Goal: Task Accomplishment & Management: Manage account settings

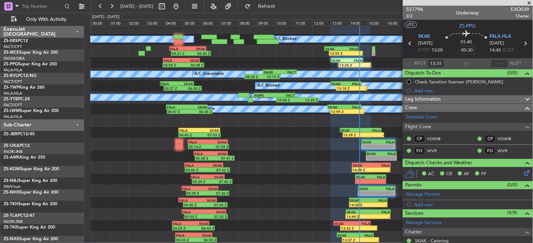
scroll to position [4, 0]
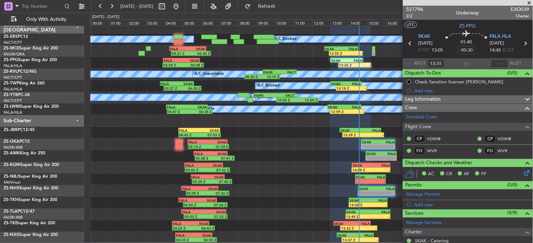
click at [276, 155] on div "05:38 Z 07:47 Z FALA 05:35 Z SKAK 07:25 Z - - SKAK 14:55 Z FALA 16:35 Z" at bounding box center [311, 156] width 442 height 12
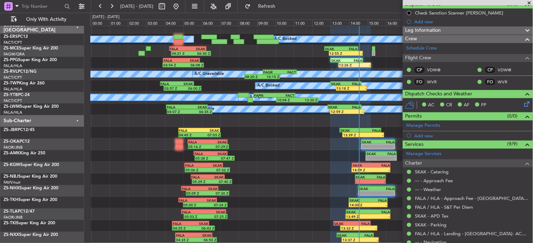
scroll to position [53, 0]
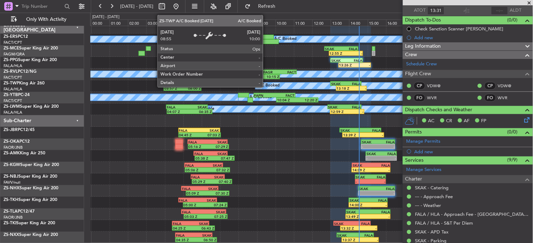
click at [266, 87] on div "A/C Booked" at bounding box center [268, 86] width 22 height 11
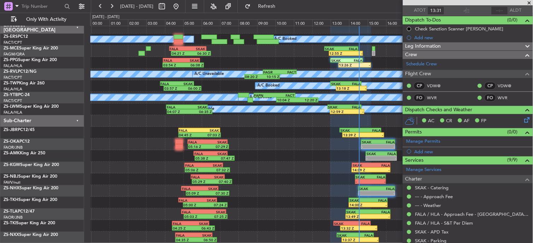
click at [529, 3] on span at bounding box center [529, 3] width 7 height 6
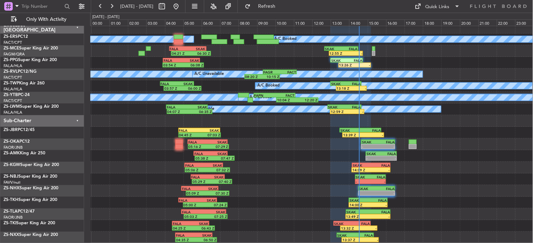
type input "0"
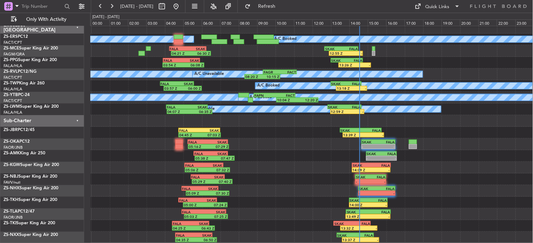
scroll to position [4, 0]
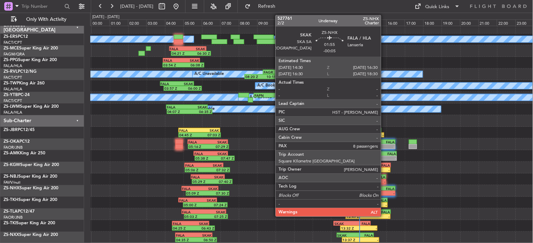
click at [387, 191] on div "FALA" at bounding box center [386, 189] width 18 height 4
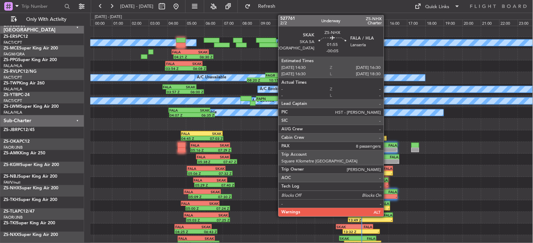
scroll to position [1, 0]
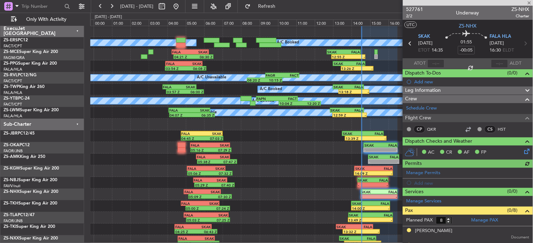
click at [436, 66] on div at bounding box center [435, 63] width 17 height 8
click at [436, 64] on input "text" at bounding box center [435, 63] width 17 height 8
type input "14:32"
drag, startPoint x: 531, startPoint y: 4, endPoint x: 532, endPoint y: 7, distance: 4.3
click at [532, 6] on html "23 Sep 2025 - 24 Sep 2025 Refresh Quick Links Only With Activity A/C Booked A/C…" at bounding box center [266, 121] width 533 height 243
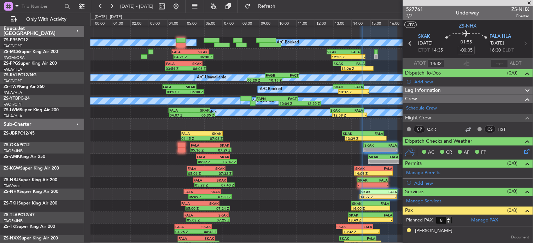
click at [530, 1] on span at bounding box center [529, 3] width 7 height 6
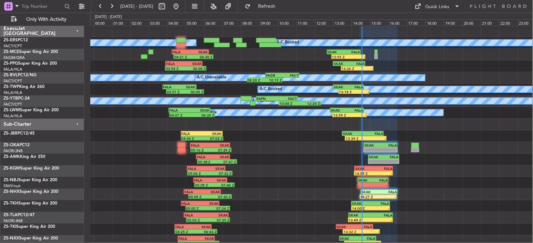
type input "0"
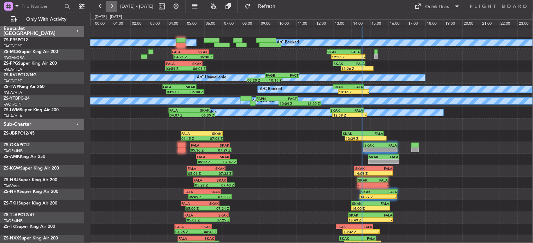
click at [108, 8] on button at bounding box center [111, 6] width 11 height 11
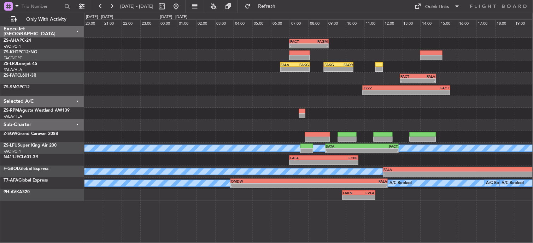
scroll to position [0, 0]
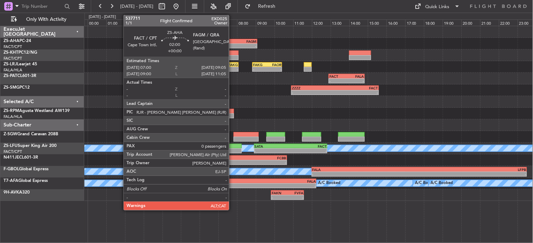
click at [232, 44] on div "-" at bounding box center [228, 46] width 19 height 4
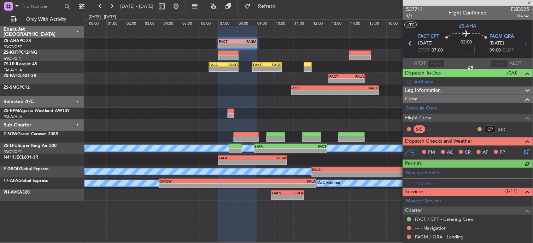
click at [478, 129] on button at bounding box center [480, 129] width 4 height 4
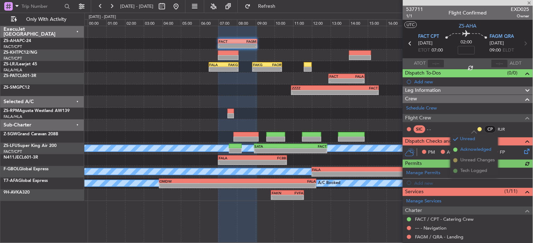
click at [460, 148] on li "Acknowledged" at bounding box center [473, 149] width 47 height 11
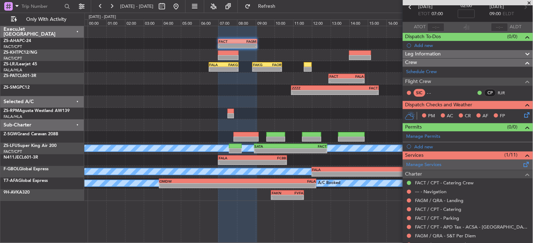
scroll to position [89, 0]
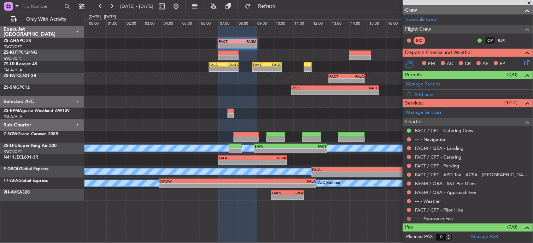
click at [410, 219] on button at bounding box center [409, 219] width 4 height 4
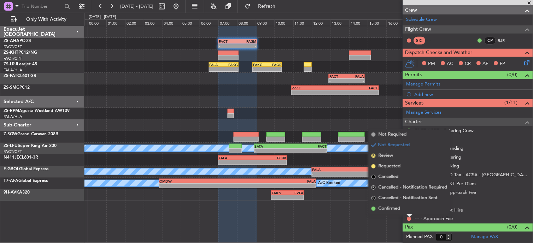
click at [406, 206] on div "Not Requested" at bounding box center [410, 207] width 30 height 9
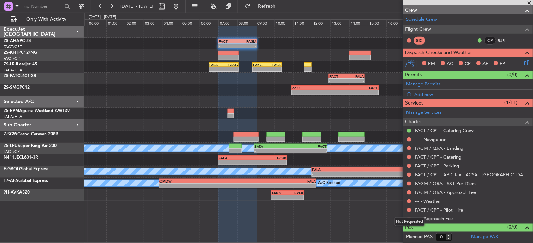
click at [408, 218] on div "Not Requested" at bounding box center [410, 221] width 30 height 9
click at [410, 219] on button at bounding box center [409, 219] width 4 height 4
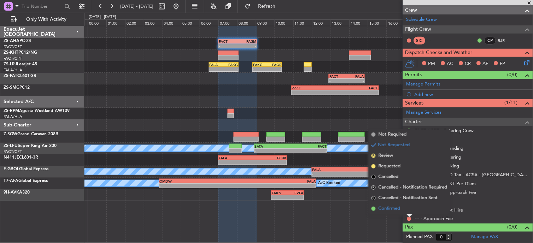
click at [387, 208] on span "Confirmed" at bounding box center [389, 208] width 22 height 7
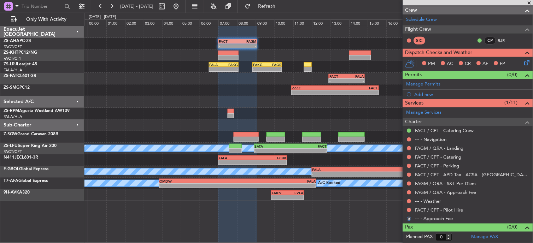
click at [407, 209] on div at bounding box center [409, 210] width 6 height 6
click at [408, 210] on button at bounding box center [409, 210] width 4 height 4
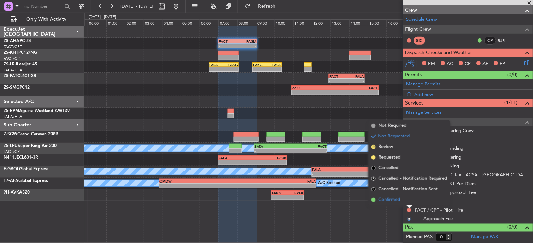
click at [404, 202] on li "Confirmed" at bounding box center [409, 200] width 82 height 11
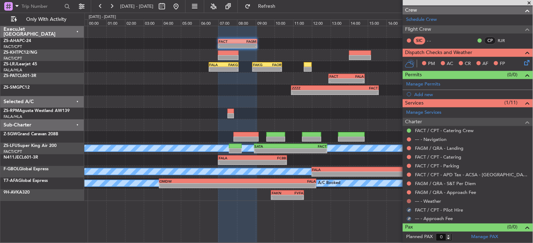
click at [408, 202] on button at bounding box center [409, 201] width 4 height 4
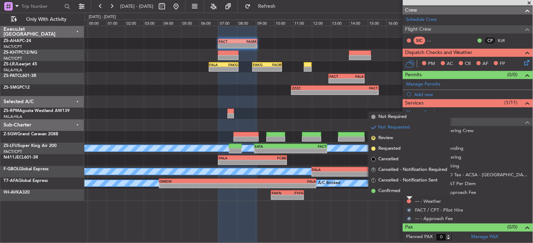
drag, startPoint x: 403, startPoint y: 188, endPoint x: 409, endPoint y: 191, distance: 6.5
click at [404, 188] on li "Confirmed" at bounding box center [409, 191] width 82 height 11
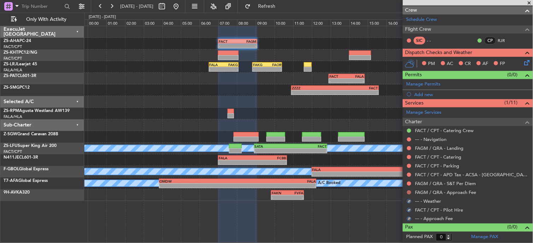
click at [410, 191] on button at bounding box center [409, 192] width 4 height 4
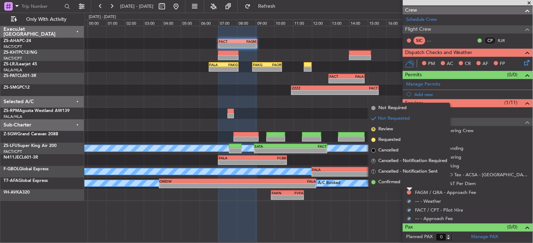
click at [406, 181] on li "Confirmed" at bounding box center [409, 182] width 82 height 11
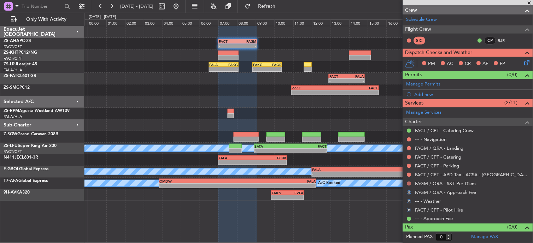
click at [410, 182] on button at bounding box center [409, 184] width 4 height 4
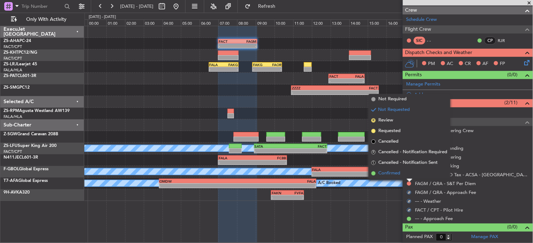
click at [408, 176] on li "Confirmed" at bounding box center [409, 173] width 82 height 11
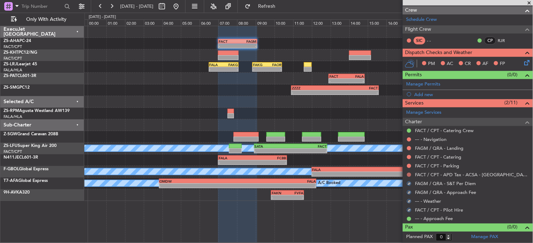
click at [409, 176] on button at bounding box center [409, 175] width 4 height 4
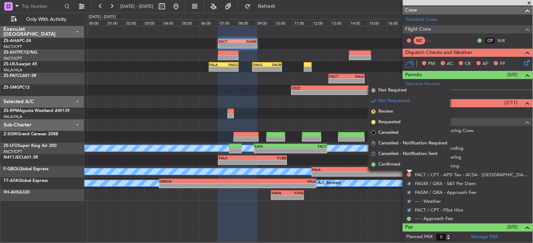
click at [409, 168] on li "Confirmed" at bounding box center [409, 164] width 82 height 11
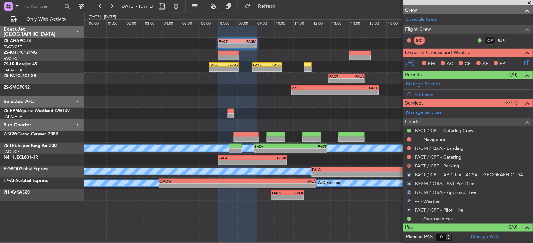
click at [409, 167] on button at bounding box center [409, 166] width 4 height 4
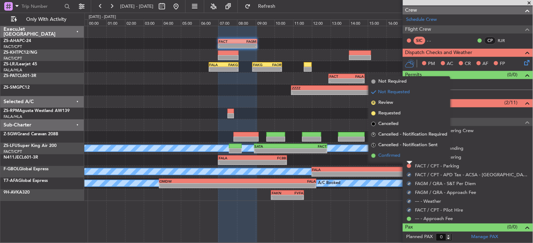
click at [406, 156] on li "Confirmed" at bounding box center [409, 155] width 82 height 11
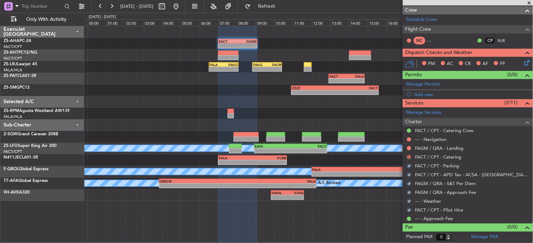
click at [410, 156] on button at bounding box center [409, 157] width 4 height 4
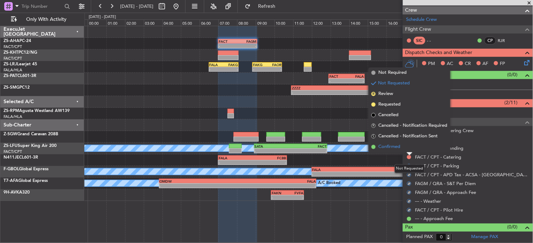
click at [407, 147] on li "Confirmed" at bounding box center [409, 147] width 82 height 11
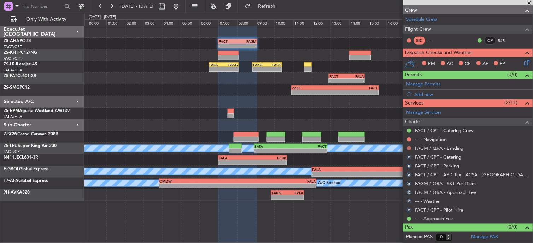
click at [407, 147] on button at bounding box center [409, 148] width 4 height 4
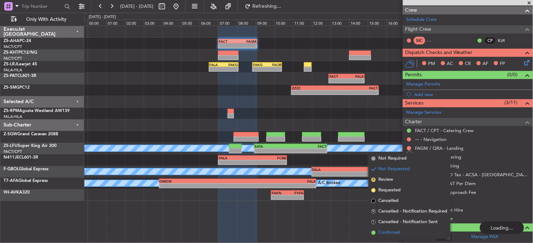
click at [414, 231] on li "Confirmed" at bounding box center [409, 232] width 82 height 11
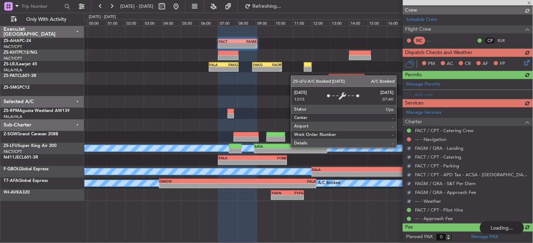
click at [408, 139] on div "Manage Services Charter FACT / CPT - Catering Crew --- - Navigation FAGM / QRA …" at bounding box center [468, 165] width 130 height 116
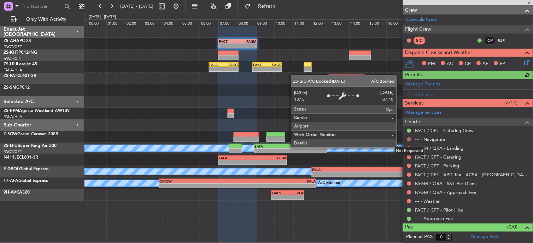
click at [410, 140] on button at bounding box center [409, 139] width 4 height 4
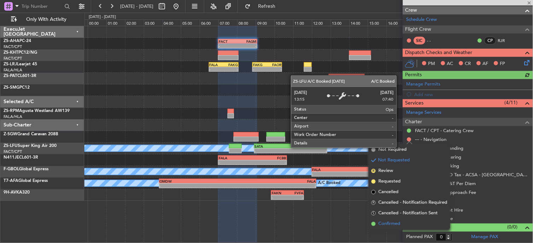
click at [393, 223] on span "Confirmed" at bounding box center [389, 223] width 22 height 7
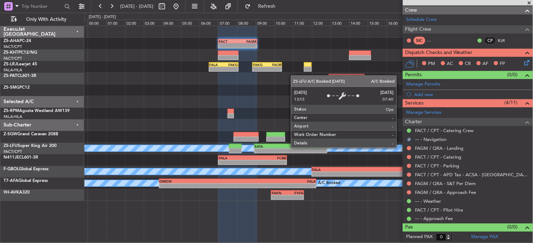
click at [523, 63] on icon at bounding box center [526, 62] width 6 height 6
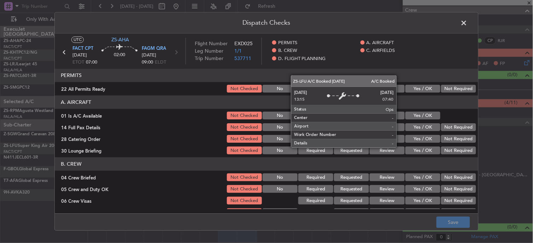
click at [412, 90] on button "Yes / OK" at bounding box center [422, 89] width 35 height 8
click at [408, 114] on button "Yes / OK" at bounding box center [422, 116] width 35 height 8
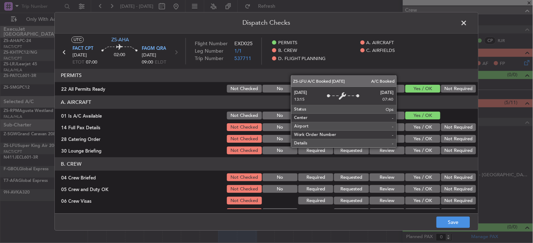
click at [485, 112] on div "Dispatch Checks UTC ZS-AHA FACT CPT 25/09/2025 ETOT 07:00 02:00 FAGM QRA 25/09/…" at bounding box center [266, 121] width 533 height 243
click at [470, 22] on div "Dispatch Checks UTC ZS-AHA FACT CPT 25/09/2025 ETOT 07:00 02:00 FAGM QRA 25/09/…" at bounding box center [266, 121] width 424 height 219
drag, startPoint x: 470, startPoint y: 22, endPoint x: 461, endPoint y: 22, distance: 8.5
click at [467, 22] on span at bounding box center [467, 25] width 0 height 14
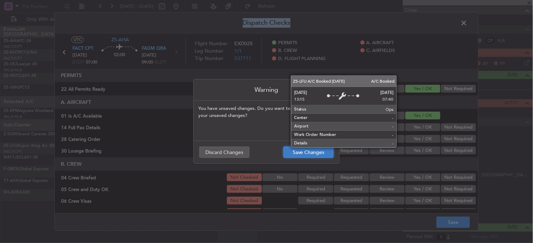
click at [302, 154] on button "Save Changes" at bounding box center [308, 152] width 50 height 11
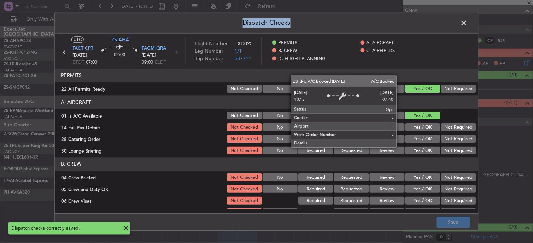
click at [467, 26] on span at bounding box center [467, 25] width 0 height 14
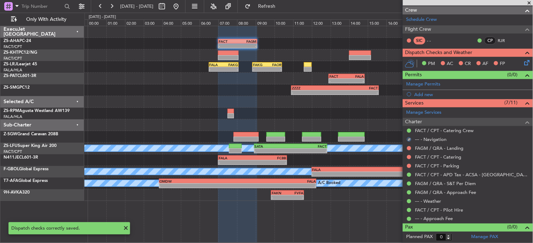
click at [526, 60] on div "PM AC CR AF FP" at bounding box center [468, 64] width 130 height 14
click at [523, 60] on icon at bounding box center [526, 62] width 6 height 6
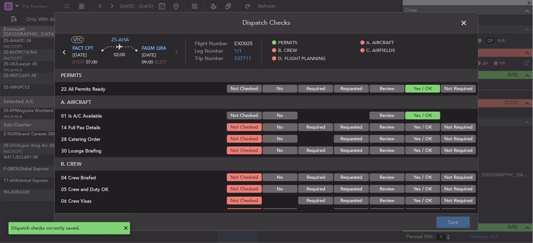
click at [420, 126] on button "Yes / OK" at bounding box center [422, 128] width 35 height 8
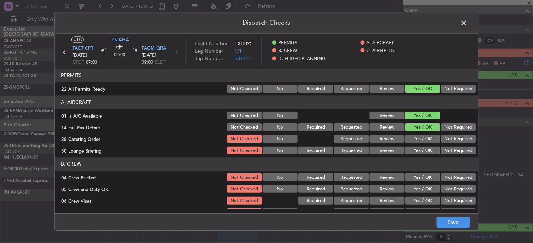
drag, startPoint x: 442, startPoint y: 139, endPoint x: 412, endPoint y: 166, distance: 40.0
click at [442, 139] on button "Not Required" at bounding box center [458, 139] width 35 height 8
click at [450, 149] on button "Not Required" at bounding box center [458, 151] width 35 height 8
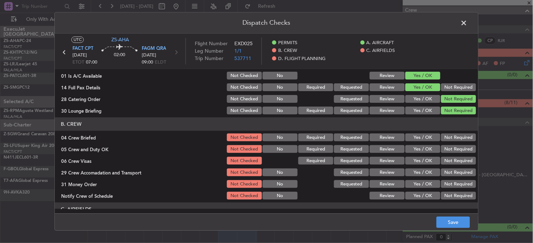
scroll to position [39, 0]
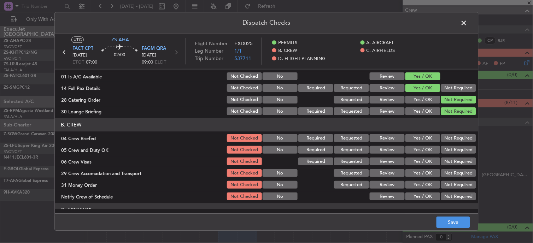
click at [425, 140] on button "Yes / OK" at bounding box center [422, 139] width 35 height 8
click at [423, 144] on section "B. CREW 04 Crew Briefed Not Checked No Required Requested Review Yes / OK Not R…" at bounding box center [266, 159] width 423 height 83
click at [423, 147] on button "Yes / OK" at bounding box center [422, 150] width 35 height 8
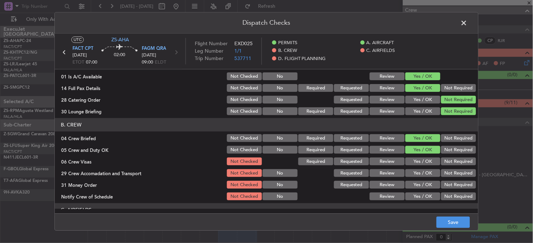
click at [421, 158] on button "Yes / OK" at bounding box center [422, 162] width 35 height 8
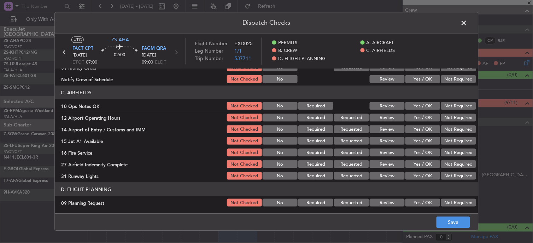
scroll to position [118, 0]
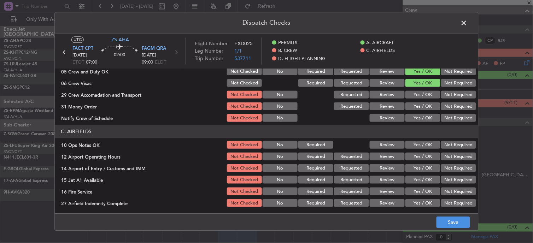
click at [445, 84] on button "Not Required" at bounding box center [458, 83] width 35 height 8
click at [443, 93] on button "Not Required" at bounding box center [458, 95] width 35 height 8
click at [458, 105] on button "Not Required" at bounding box center [458, 107] width 35 height 8
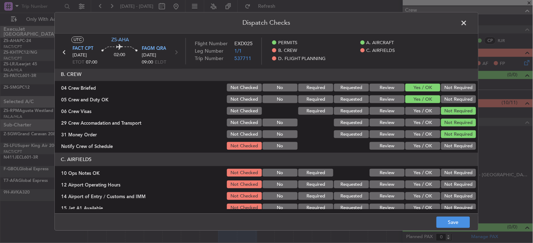
click at [411, 144] on button "Yes / OK" at bounding box center [422, 146] width 35 height 8
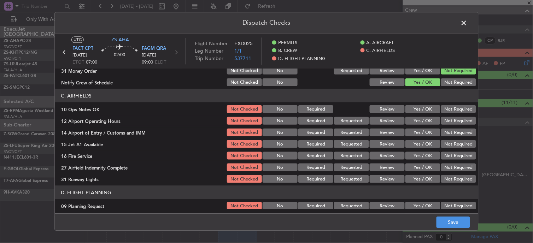
scroll to position [168, 0]
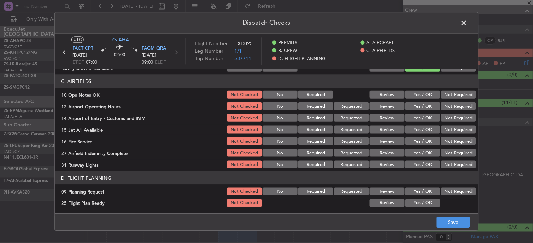
click at [417, 92] on button "Yes / OK" at bounding box center [422, 95] width 35 height 8
click at [416, 94] on button "Yes / OK" at bounding box center [422, 95] width 35 height 8
click at [416, 104] on button "Yes / OK" at bounding box center [422, 106] width 35 height 8
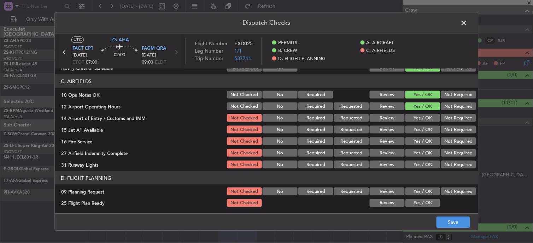
click at [449, 118] on button "Not Required" at bounding box center [458, 118] width 35 height 8
click at [423, 129] on button "Yes / OK" at bounding box center [422, 130] width 35 height 8
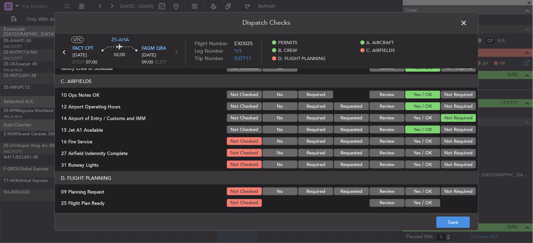
click at [420, 138] on button "Yes / OK" at bounding box center [422, 141] width 35 height 8
click at [444, 141] on button "Not Required" at bounding box center [458, 141] width 35 height 8
click at [442, 153] on button "Not Required" at bounding box center [458, 153] width 35 height 8
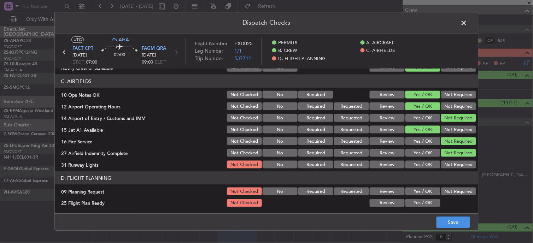
click at [411, 161] on button "Yes / OK" at bounding box center [422, 165] width 35 height 8
drag, startPoint x: 443, startPoint y: 187, endPoint x: 438, endPoint y: 205, distance: 19.0
click at [444, 188] on button "Not Required" at bounding box center [458, 192] width 35 height 8
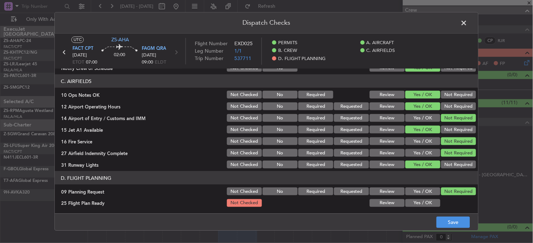
click at [430, 199] on button "Yes / OK" at bounding box center [422, 203] width 35 height 8
click at [455, 221] on button "Save" at bounding box center [453, 222] width 34 height 11
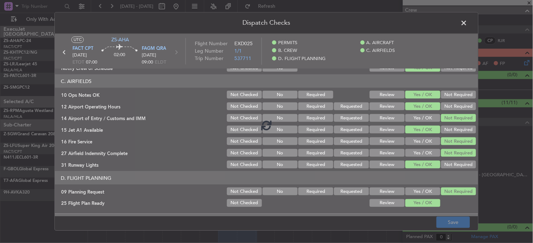
click at [434, 196] on div at bounding box center [266, 125] width 423 height 183
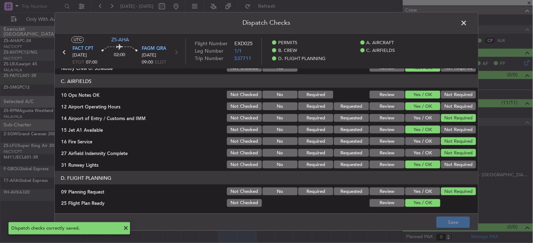
click at [467, 24] on span at bounding box center [467, 25] width 0 height 14
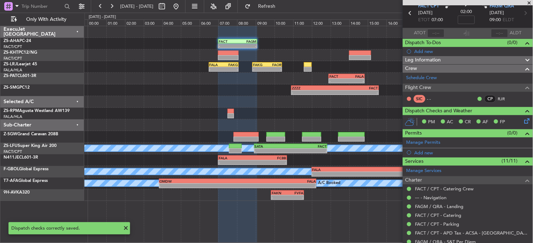
scroll to position [0, 0]
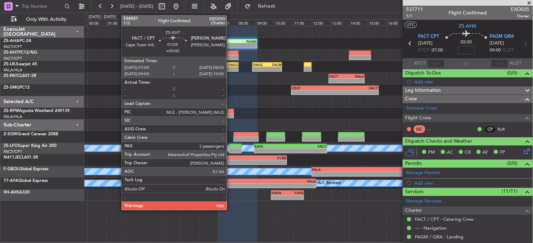
click at [230, 57] on div at bounding box center [228, 57] width 20 height 5
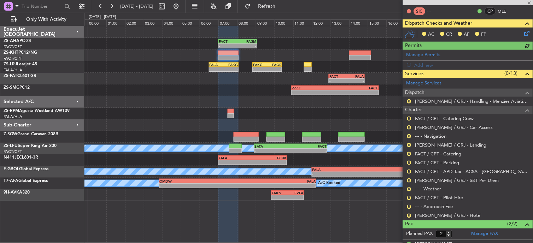
scroll to position [106, 0]
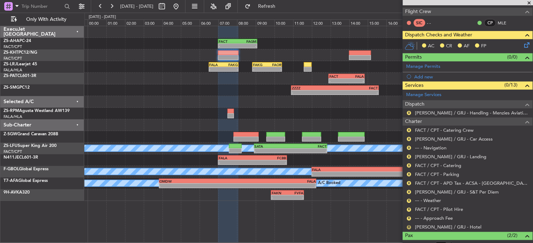
click at [410, 227] on button "R" at bounding box center [409, 227] width 4 height 4
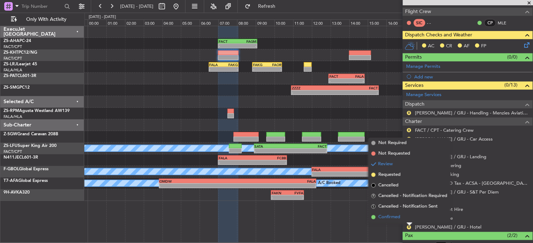
click at [405, 217] on li "Confirmed" at bounding box center [409, 217] width 82 height 11
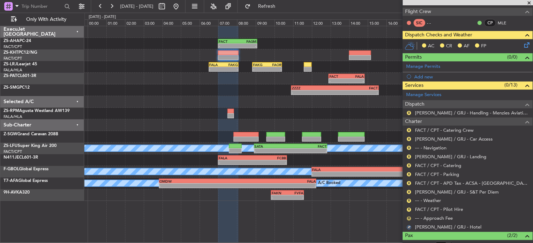
click at [408, 217] on button "R" at bounding box center [409, 219] width 4 height 4
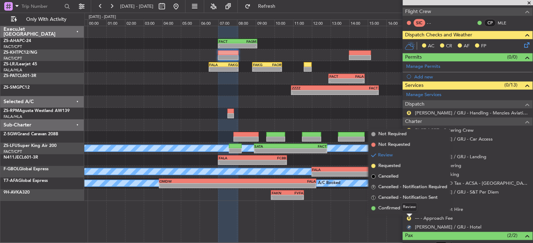
click at [408, 208] on div "Review" at bounding box center [410, 207] width 16 height 9
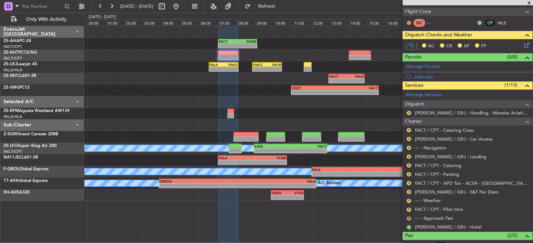
click at [408, 219] on button "R" at bounding box center [409, 219] width 4 height 4
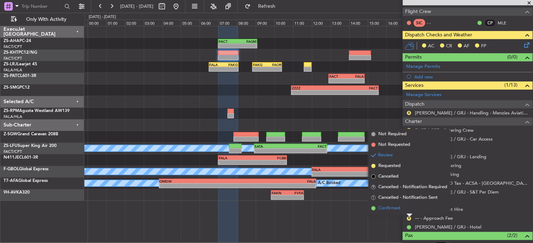
click at [389, 210] on span "Confirmed" at bounding box center [389, 208] width 22 height 7
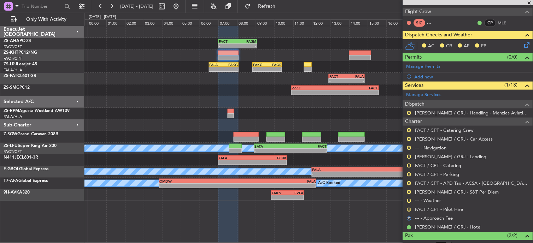
click at [410, 210] on button "R" at bounding box center [409, 210] width 4 height 4
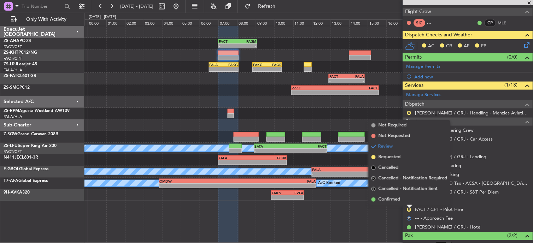
click at [408, 198] on li "Confirmed" at bounding box center [409, 199] width 82 height 11
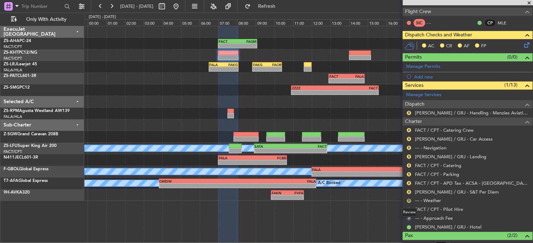
click at [408, 199] on button "R" at bounding box center [409, 201] width 4 height 4
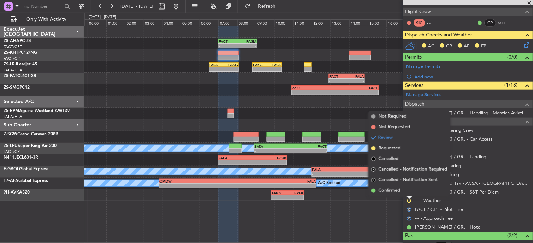
click at [410, 192] on li "Confirmed" at bounding box center [409, 190] width 82 height 11
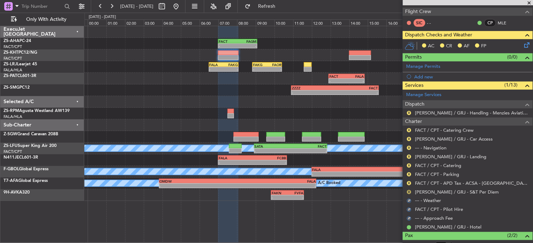
click at [410, 192] on button "R" at bounding box center [409, 192] width 4 height 4
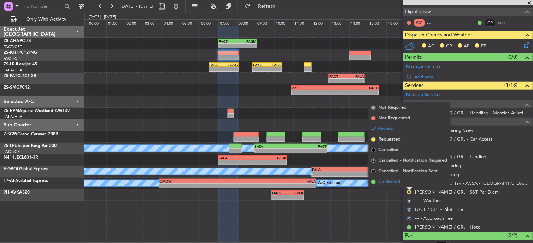
click at [408, 187] on li "Confirmed" at bounding box center [409, 182] width 82 height 11
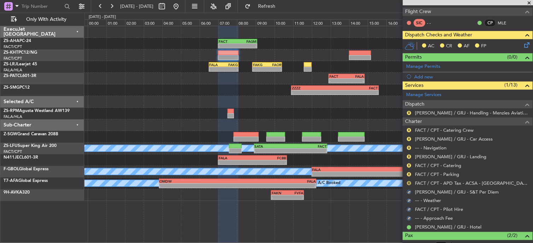
click at [408, 184] on button "R" at bounding box center [409, 183] width 4 height 4
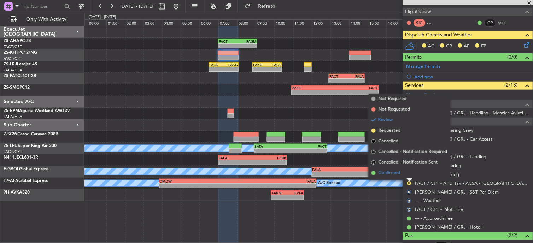
click at [407, 170] on li "Confirmed" at bounding box center [409, 173] width 82 height 11
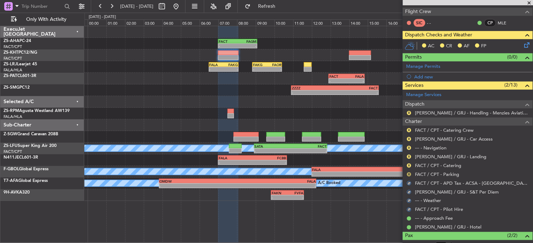
click at [409, 175] on button "R" at bounding box center [409, 174] width 4 height 4
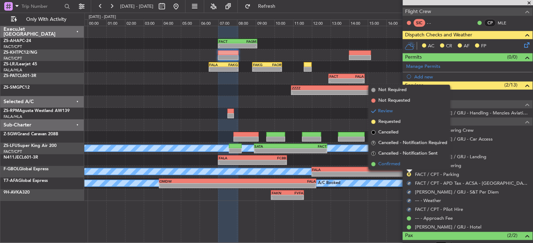
click at [407, 166] on li "Confirmed" at bounding box center [409, 164] width 82 height 11
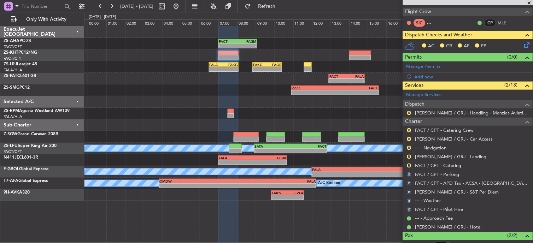
click at [407, 166] on button "R" at bounding box center [409, 166] width 4 height 4
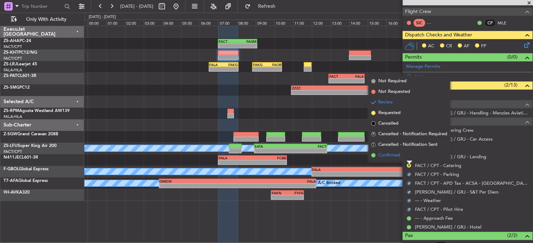
click at [408, 154] on li "Confirmed" at bounding box center [409, 155] width 82 height 11
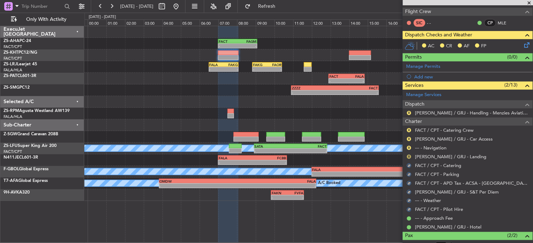
click at [409, 157] on button "R" at bounding box center [409, 157] width 4 height 4
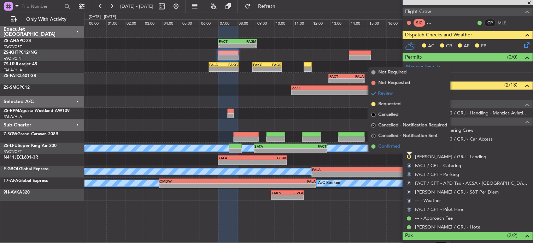
click at [405, 146] on li "Confirmed" at bounding box center [409, 146] width 82 height 11
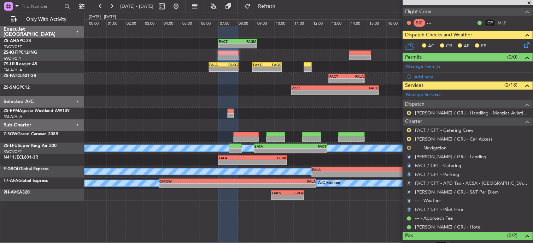
click at [409, 149] on button "R" at bounding box center [409, 148] width 4 height 4
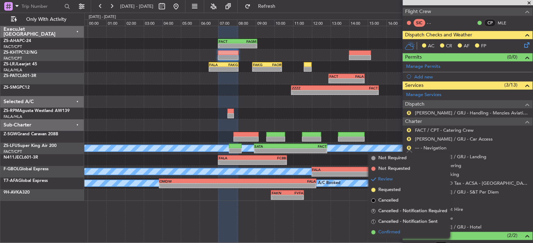
click at [392, 229] on span "Confirmed" at bounding box center [389, 232] width 22 height 7
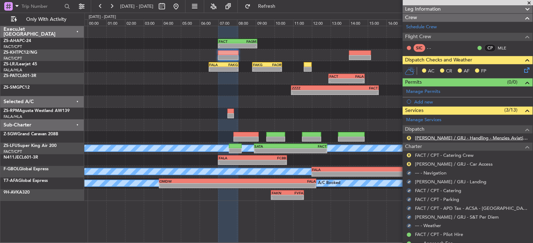
scroll to position [39, 0]
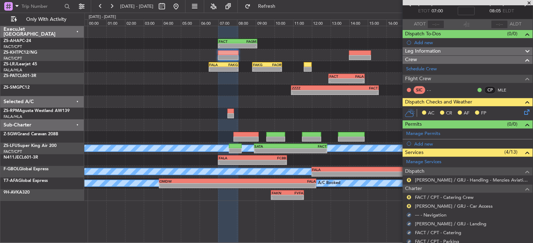
click at [411, 204] on div "R" at bounding box center [409, 206] width 6 height 6
click at [407, 205] on div "R" at bounding box center [409, 206] width 6 height 6
click at [408, 205] on button "R" at bounding box center [409, 206] width 4 height 4
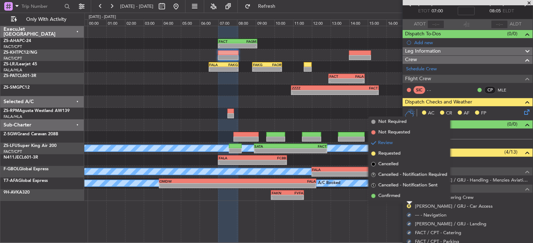
click at [404, 196] on li "Confirmed" at bounding box center [409, 196] width 82 height 11
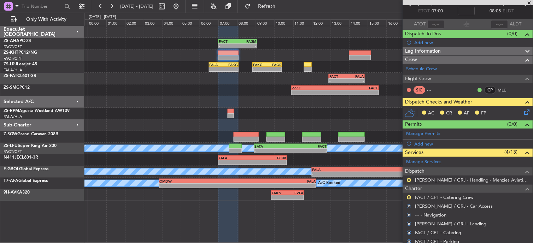
click at [414, 199] on div "R FACT / CPT - Catering Crew" at bounding box center [468, 197] width 130 height 9
click at [409, 198] on button "R" at bounding box center [409, 197] width 4 height 4
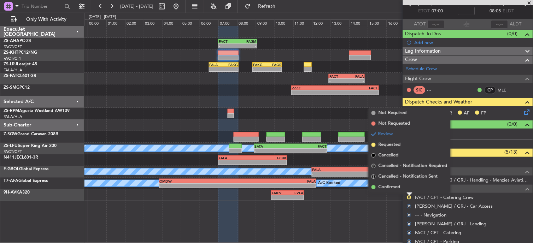
click at [408, 193] on div at bounding box center [410, 194] width 6 height 3
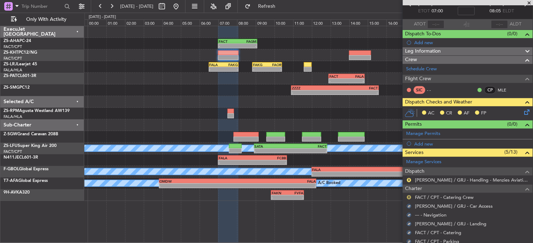
click at [409, 196] on button "R" at bounding box center [409, 197] width 4 height 4
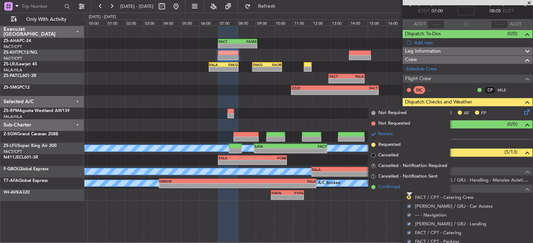
click at [406, 186] on li "Confirmed" at bounding box center [409, 187] width 82 height 11
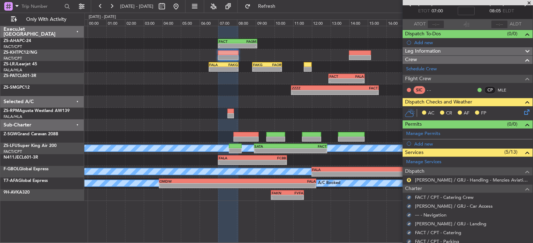
click at [408, 183] on nimbus-traffic-light "R" at bounding box center [409, 180] width 6 height 6
click at [409, 180] on button "R" at bounding box center [409, 180] width 4 height 4
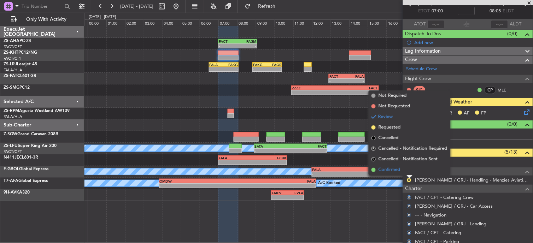
click at [408, 171] on li "Confirmed" at bounding box center [409, 170] width 82 height 11
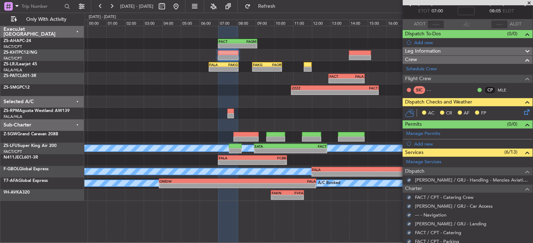
click at [523, 111] on icon at bounding box center [526, 111] width 6 height 6
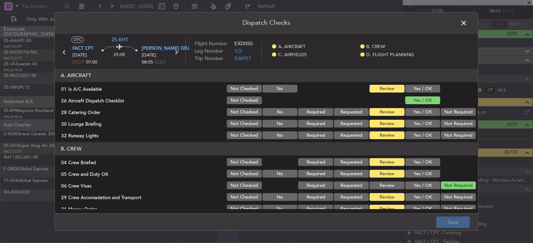
click at [426, 89] on button "Yes / OK" at bounding box center [422, 89] width 35 height 8
click at [425, 107] on div "Yes / OK" at bounding box center [422, 112] width 36 height 10
click at [422, 118] on section "A. AIRCRAFT 01 Is A/C Available Not Checked No Review Yes / OK 26 Aircraft Disp…" at bounding box center [266, 105] width 423 height 72
click at [422, 112] on button "Yes / OK" at bounding box center [422, 112] width 35 height 8
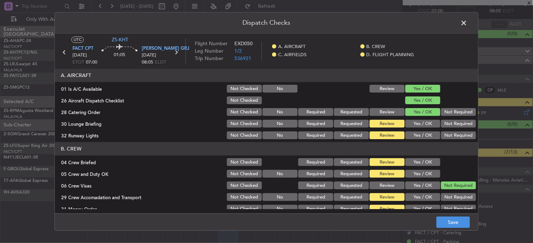
click at [450, 122] on button "Not Required" at bounding box center [458, 124] width 35 height 8
click at [425, 133] on button "Yes / OK" at bounding box center [422, 136] width 35 height 8
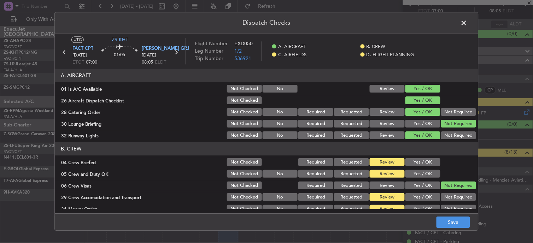
click at [424, 160] on button "Yes / OK" at bounding box center [422, 163] width 35 height 8
click at [429, 166] on div "Yes / OK" at bounding box center [422, 163] width 36 height 10
click at [411, 185] on button "Yes / OK" at bounding box center [422, 186] width 35 height 8
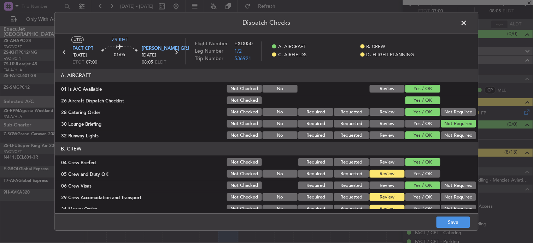
click at [421, 175] on button "Yes / OK" at bounding box center [422, 174] width 35 height 8
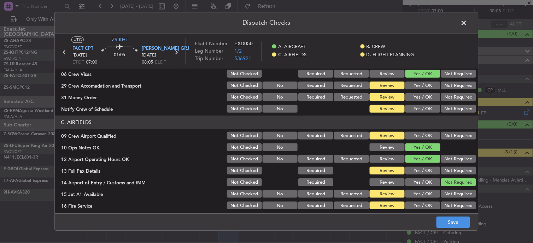
scroll to position [78, 0]
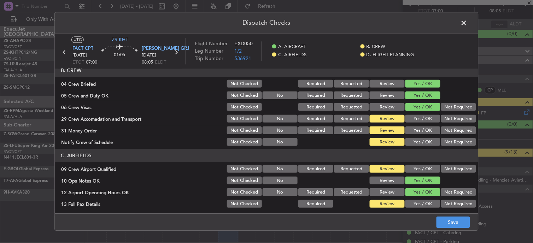
click at [446, 109] on button "Not Required" at bounding box center [458, 107] width 35 height 8
click at [426, 118] on button "Yes / OK" at bounding box center [422, 119] width 35 height 8
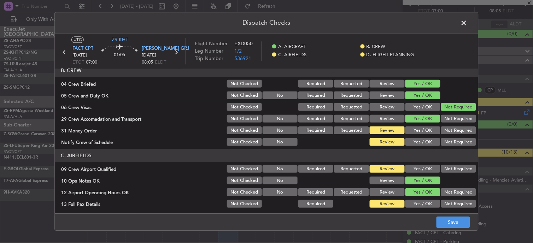
drag, startPoint x: 451, startPoint y: 131, endPoint x: 432, endPoint y: 139, distance: 21.1
click at [452, 131] on button "Not Required" at bounding box center [458, 131] width 35 height 8
click at [427, 140] on button "Yes / OK" at bounding box center [422, 142] width 35 height 8
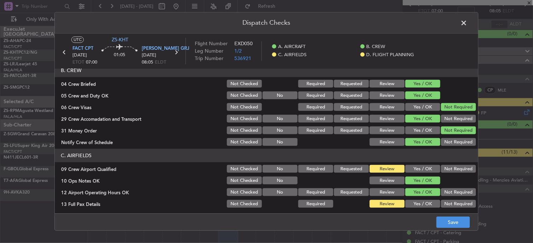
click at [414, 166] on button "Yes / OK" at bounding box center [422, 169] width 35 height 8
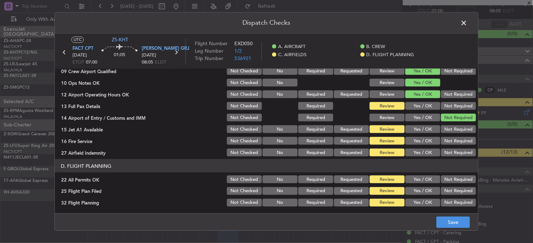
click at [419, 111] on div "Yes / OK" at bounding box center [422, 106] width 36 height 10
click at [413, 101] on div "Yes / OK" at bounding box center [422, 106] width 36 height 10
click at [415, 103] on button "Yes / OK" at bounding box center [422, 106] width 35 height 8
click at [455, 129] on button "Not Required" at bounding box center [458, 129] width 35 height 8
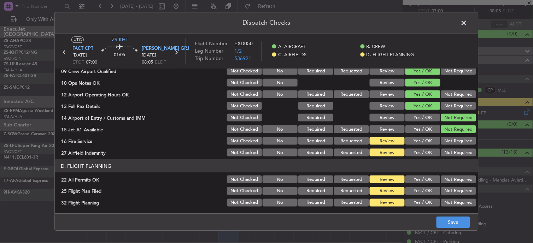
click at [448, 142] on button "Not Required" at bounding box center [458, 141] width 35 height 8
click at [450, 151] on button "Not Required" at bounding box center [458, 153] width 35 height 8
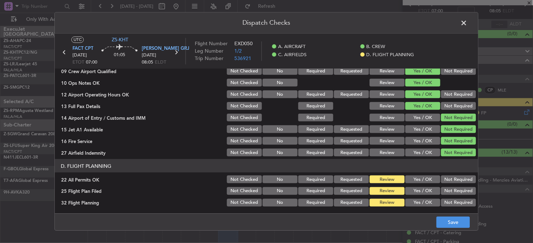
click at [451, 181] on button "Not Required" at bounding box center [458, 180] width 35 height 8
click at [418, 189] on button "Yes / OK" at bounding box center [422, 191] width 35 height 8
click at [419, 200] on button "Yes / OK" at bounding box center [422, 203] width 35 height 8
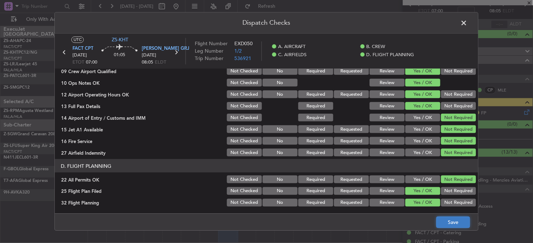
click at [451, 220] on button "Save" at bounding box center [453, 222] width 34 height 11
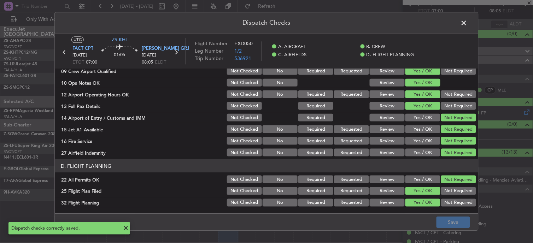
click at [467, 25] on span at bounding box center [467, 25] width 0 height 14
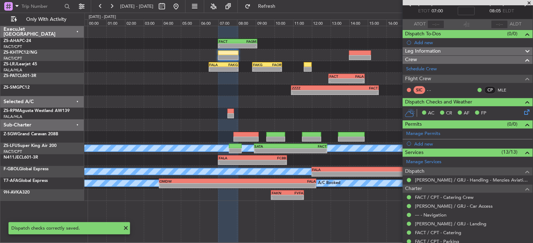
scroll to position [0, 0]
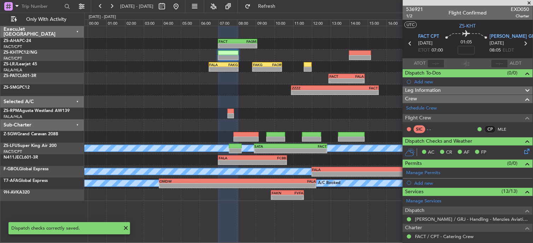
click at [523, 43] on icon at bounding box center [525, 43] width 9 height 9
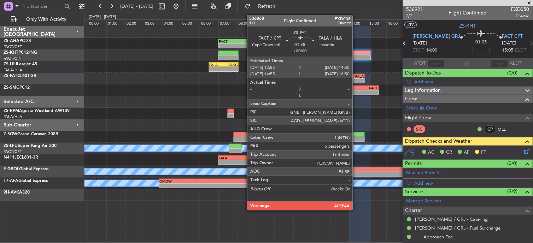
click at [356, 74] on div "FALA" at bounding box center [355, 76] width 17 height 4
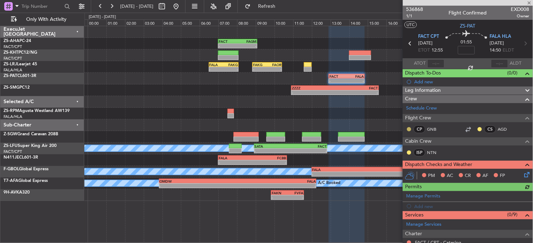
click at [409, 131] on mat-tooltip-component "Unread" at bounding box center [410, 140] width 26 height 19
click at [410, 129] on button at bounding box center [409, 129] width 4 height 4
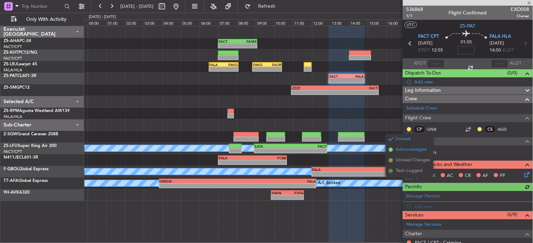
click at [410, 150] on span "Acknowledged" at bounding box center [411, 149] width 31 height 7
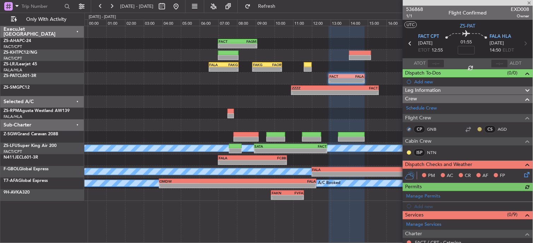
click at [478, 130] on button at bounding box center [480, 129] width 4 height 4
drag, startPoint x: 469, startPoint y: 140, endPoint x: 465, endPoint y: 149, distance: 9.5
click at [465, 149] on span "Acknowledged" at bounding box center [475, 149] width 31 height 7
click at [412, 153] on div "ISP NTN" at bounding box center [424, 153] width 37 height 8
click at [409, 153] on button at bounding box center [409, 152] width 4 height 4
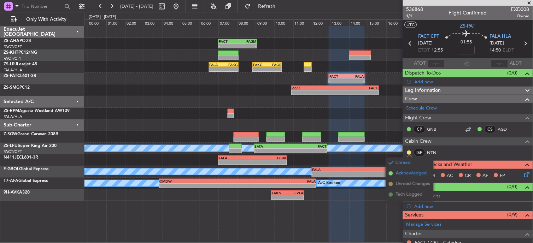
click at [407, 173] on span "Acknowledged" at bounding box center [411, 173] width 31 height 7
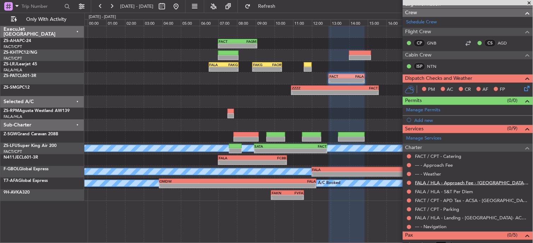
scroll to position [103, 0]
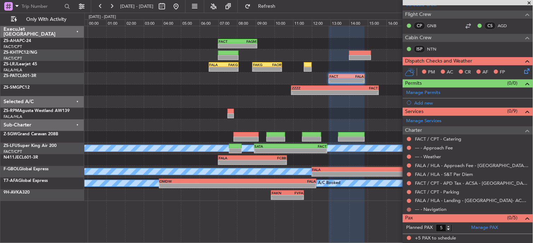
click at [408, 209] on button at bounding box center [409, 210] width 4 height 4
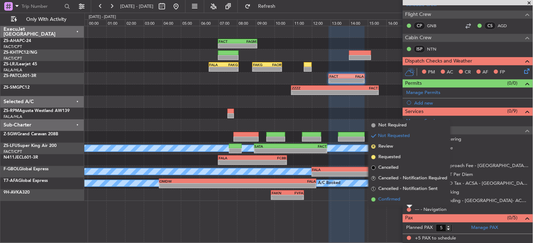
click at [408, 203] on li "Confirmed" at bounding box center [409, 199] width 82 height 11
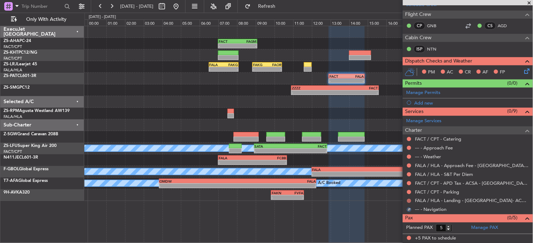
click at [408, 202] on button at bounding box center [409, 201] width 4 height 4
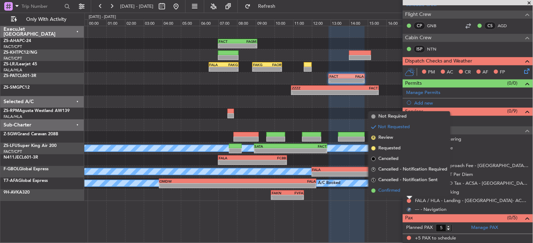
click at [410, 191] on li "Confirmed" at bounding box center [409, 190] width 82 height 11
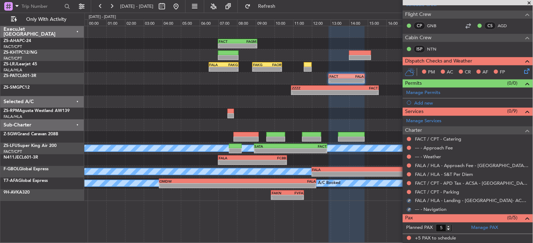
click at [410, 191] on button at bounding box center [409, 192] width 4 height 4
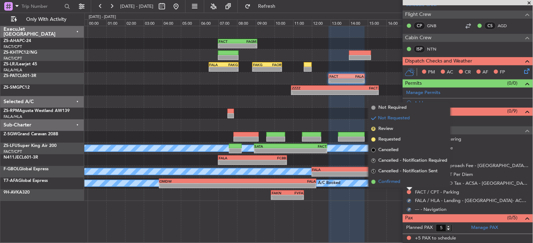
click at [410, 184] on li "Confirmed" at bounding box center [409, 182] width 82 height 11
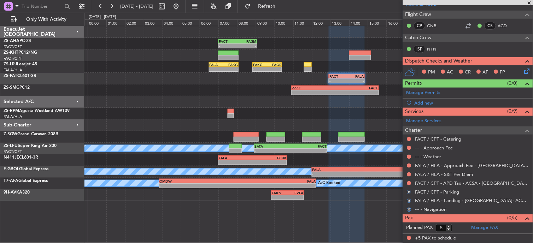
click at [410, 184] on button at bounding box center [409, 183] width 4 height 4
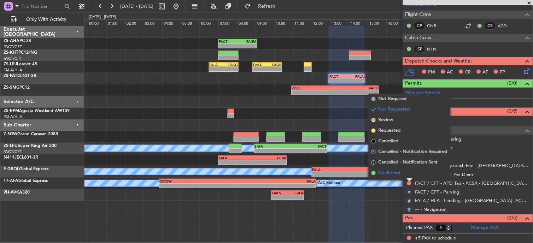
click at [406, 173] on li "Confirmed" at bounding box center [409, 173] width 82 height 11
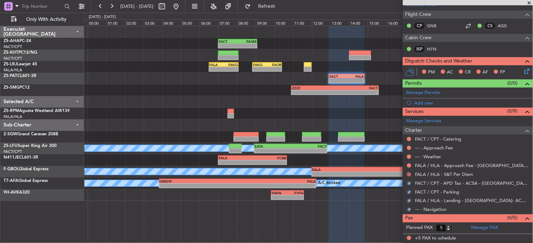
click at [409, 176] on button at bounding box center [409, 174] width 4 height 4
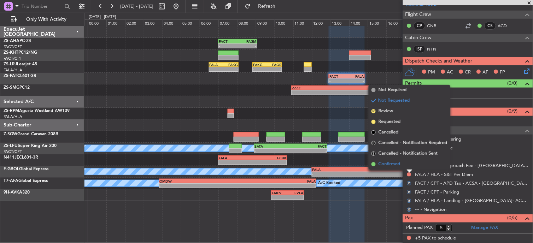
click at [408, 167] on li "Confirmed" at bounding box center [409, 164] width 82 height 11
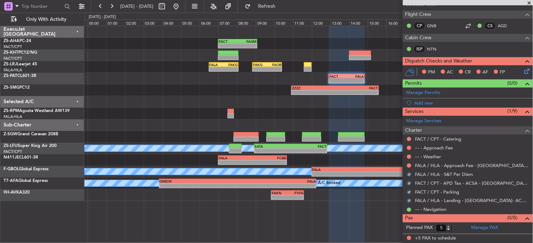
click at [408, 167] on button at bounding box center [409, 166] width 4 height 4
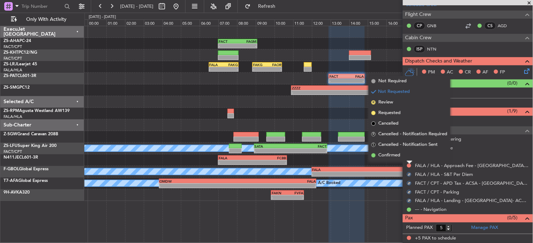
click at [406, 153] on li "Confirmed" at bounding box center [409, 155] width 82 height 11
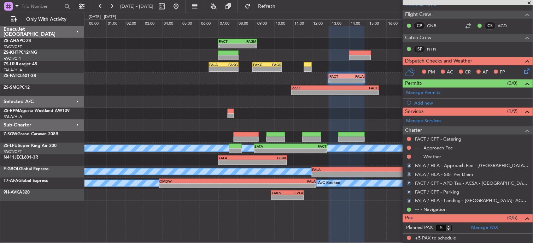
click at [406, 154] on nimbus-traffic-light at bounding box center [409, 157] width 6 height 6
click at [409, 156] on button at bounding box center [409, 157] width 4 height 4
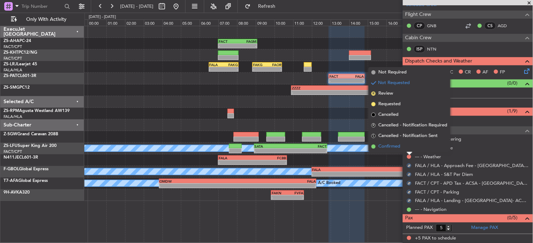
click at [408, 150] on li "Confirmed" at bounding box center [409, 146] width 82 height 11
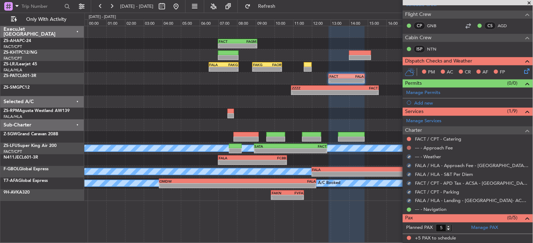
click at [411, 147] on button at bounding box center [409, 148] width 4 height 4
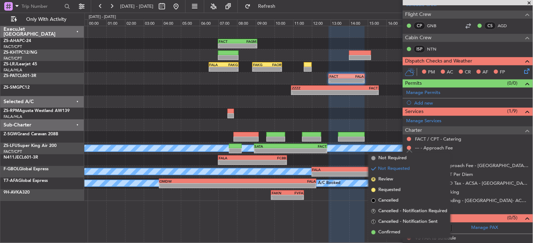
drag, startPoint x: 409, startPoint y: 230, endPoint x: 413, endPoint y: 194, distance: 36.9
click at [408, 229] on li "Confirmed" at bounding box center [409, 232] width 82 height 11
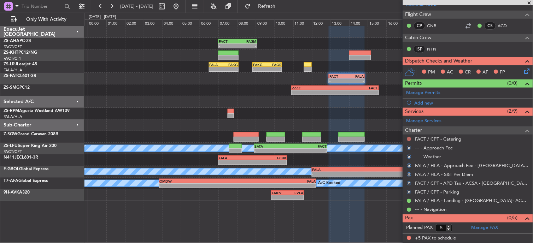
click at [409, 140] on button at bounding box center [409, 139] width 4 height 4
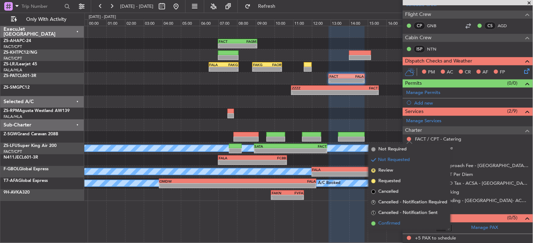
click at [406, 225] on li "Confirmed" at bounding box center [409, 223] width 82 height 11
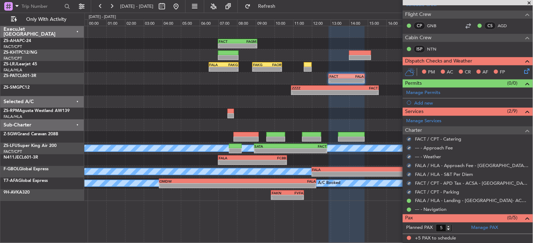
click at [526, 70] on div "PM AC CR AF FP" at bounding box center [468, 72] width 130 height 14
click at [514, 71] on div "PM AC CR AF FP" at bounding box center [471, 72] width 104 height 11
click at [523, 71] on icon at bounding box center [526, 70] width 6 height 6
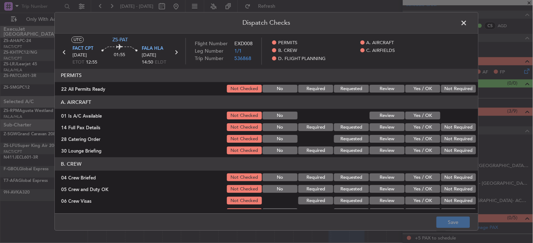
click at [414, 89] on button "Yes / OK" at bounding box center [422, 89] width 35 height 8
click at [419, 111] on div "Yes / OK" at bounding box center [422, 116] width 36 height 10
click at [443, 90] on button "Not Required" at bounding box center [458, 89] width 35 height 8
click at [425, 116] on button "Yes / OK" at bounding box center [422, 116] width 35 height 8
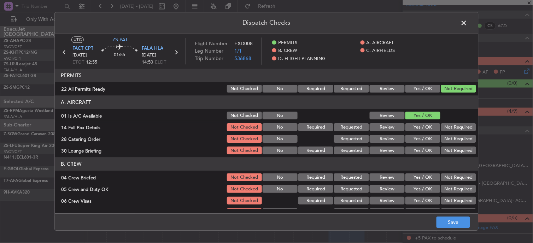
click at [454, 125] on button "Not Required" at bounding box center [458, 128] width 35 height 8
drag, startPoint x: 455, startPoint y: 136, endPoint x: 454, endPoint y: 143, distance: 7.1
click at [455, 139] on button "Not Required" at bounding box center [458, 139] width 35 height 8
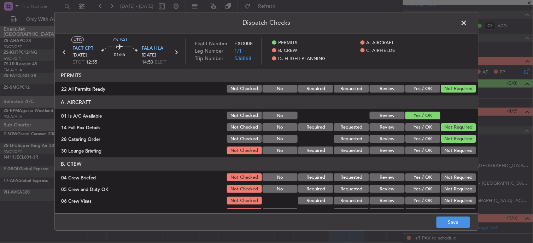
click at [454, 144] on section "A. AIRCRAFT 01 Is A/C Available Not Checked No Review Yes / OK 14 Full Pax Deta…" at bounding box center [266, 126] width 423 height 60
click at [454, 150] on button "Not Required" at bounding box center [458, 151] width 35 height 8
click at [454, 151] on button "Not Required" at bounding box center [458, 151] width 35 height 8
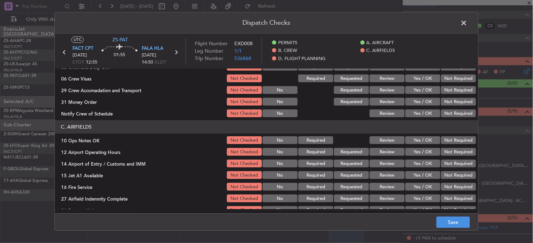
scroll to position [78, 0]
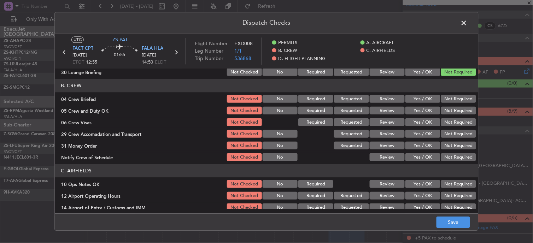
click at [448, 98] on button "Not Required" at bounding box center [458, 99] width 35 height 8
click at [449, 107] on div "Not Required" at bounding box center [458, 111] width 36 height 10
drag, startPoint x: 449, startPoint y: 111, endPoint x: 449, endPoint y: 117, distance: 6.0
click at [449, 113] on button "Not Required" at bounding box center [458, 111] width 35 height 8
click at [449, 117] on section "B. CREW 04 Crew Briefed Not Checked No Required Requested Review Yes / OK Not R…" at bounding box center [266, 120] width 423 height 83
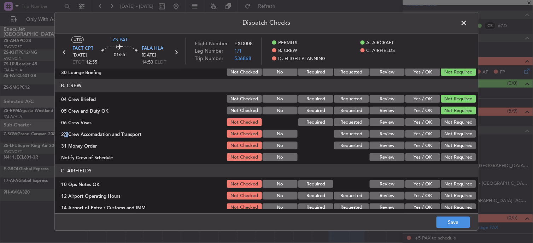
click at [450, 118] on section "B. CREW 04 Crew Briefed Not Checked No Required Requested Review Yes / OK Not R…" at bounding box center [266, 120] width 423 height 83
click at [451, 122] on button "Not Required" at bounding box center [458, 123] width 35 height 8
click at [451, 129] on section "B. CREW 04 Crew Briefed Not Checked No Required Requested Review Yes / OK Not R…" at bounding box center [266, 120] width 423 height 83
click at [452, 140] on section "B. CREW 04 Crew Briefed Not Checked No Required Requested Review Yes / OK Not R…" at bounding box center [266, 120] width 423 height 83
click at [452, 141] on div "Not Required" at bounding box center [458, 146] width 36 height 10
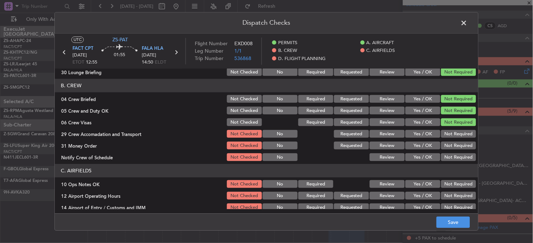
drag, startPoint x: 451, startPoint y: 131, endPoint x: 449, endPoint y: 137, distance: 5.6
click at [451, 133] on button "Not Required" at bounding box center [458, 134] width 35 height 8
click at [449, 139] on div "Not Required" at bounding box center [458, 134] width 36 height 10
click at [448, 145] on button "Not Required" at bounding box center [458, 146] width 35 height 8
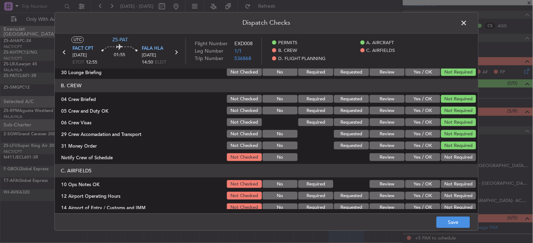
click at [447, 160] on button "Not Required" at bounding box center [458, 158] width 35 height 8
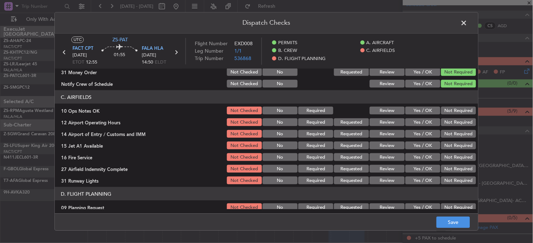
scroll to position [168, 0]
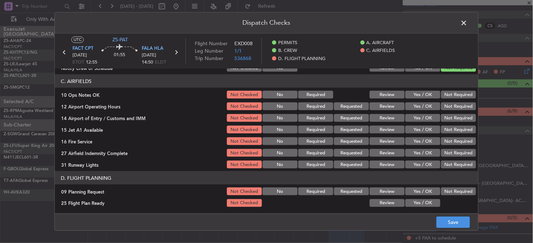
click at [446, 91] on button "Not Required" at bounding box center [458, 95] width 35 height 8
click at [446, 96] on button "Not Required" at bounding box center [458, 95] width 35 height 8
click at [446, 108] on button "Not Required" at bounding box center [458, 106] width 35 height 8
click at [446, 111] on section "C. AIRFIELDS 10 Ops Notes OK Not Checked No Required Review Yes / OK Not Requir…" at bounding box center [266, 122] width 423 height 95
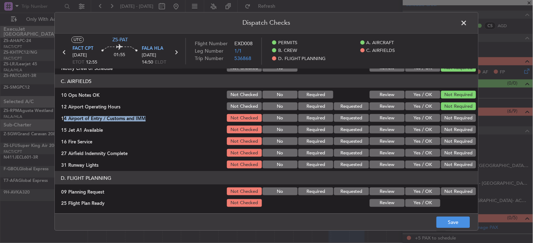
drag, startPoint x: 446, startPoint y: 111, endPoint x: 446, endPoint y: 122, distance: 11.3
click at [446, 122] on div "Not Required" at bounding box center [458, 118] width 36 height 10
click at [446, 117] on button "Not Required" at bounding box center [458, 118] width 35 height 8
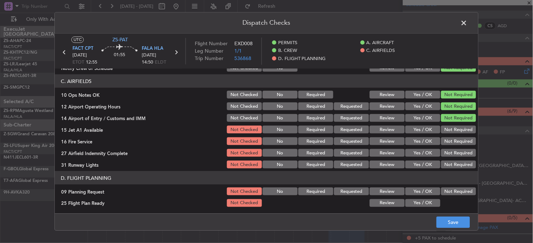
click at [445, 129] on button "Not Required" at bounding box center [458, 130] width 35 height 8
click at [445, 136] on section "C. AIRFIELDS 10 Ops Notes OK Not Checked No Required Review Yes / OK Not Requir…" at bounding box center [266, 122] width 423 height 95
drag, startPoint x: 446, startPoint y: 143, endPoint x: 449, endPoint y: 154, distance: 10.8
click at [447, 144] on button "Not Required" at bounding box center [458, 141] width 35 height 8
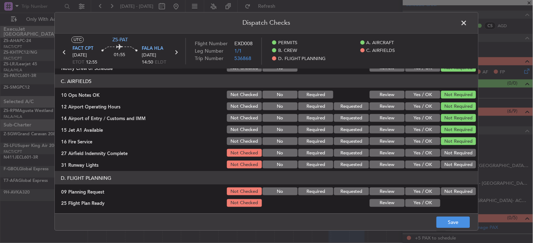
click at [452, 160] on div "Not Required" at bounding box center [458, 165] width 36 height 10
click at [452, 161] on button "Not Required" at bounding box center [458, 165] width 35 height 8
drag, startPoint x: 452, startPoint y: 142, endPoint x: 454, endPoint y: 146, distance: 4.1
click at [454, 146] on section "C. AIRFIELDS 10 Ops Notes OK Not Checked No Required Review Yes / OK Not Requir…" at bounding box center [266, 122] width 423 height 95
click at [454, 151] on button "Not Required" at bounding box center [458, 153] width 35 height 8
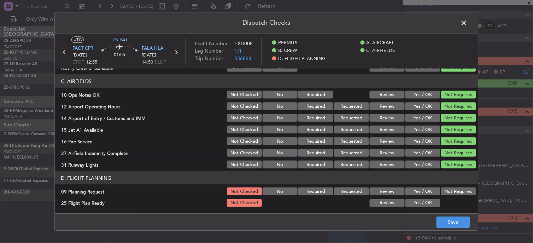
drag, startPoint x: 440, startPoint y: 181, endPoint x: 444, endPoint y: 189, distance: 8.2
click at [443, 187] on section "D. FLIGHT PLANNING 09 Planning Request Not Checked No Required Requested Review…" at bounding box center [266, 189] width 423 height 37
drag, startPoint x: 444, startPoint y: 189, endPoint x: 427, endPoint y: 209, distance: 26.1
click at [445, 191] on button "Not Required" at bounding box center [458, 192] width 35 height 8
click at [426, 202] on button "Yes / OK" at bounding box center [422, 203] width 35 height 8
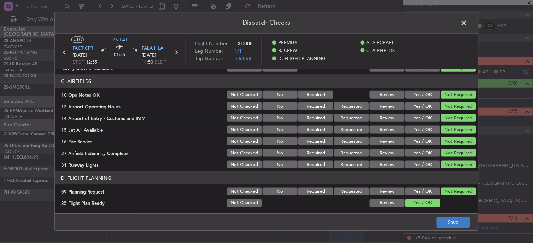
click at [447, 220] on div "Dispatch Checks UTC ZS-PAT FACT CPT 25/09/2025 ETOT 12:55 01:55 FALA HLA 25/09/…" at bounding box center [266, 121] width 424 height 219
click at [458, 221] on button "Save" at bounding box center [453, 222] width 34 height 11
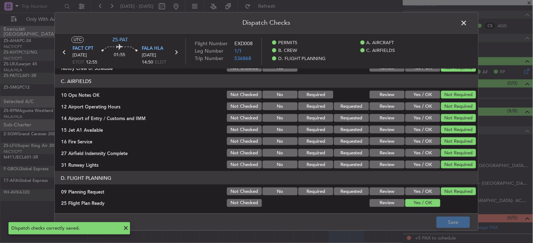
click at [467, 25] on span at bounding box center [467, 25] width 0 height 14
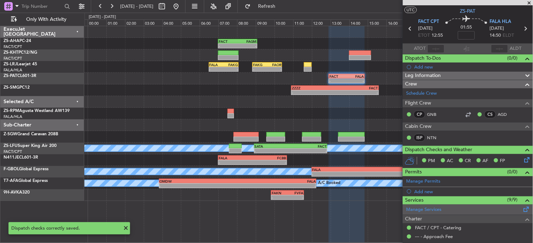
scroll to position [0, 0]
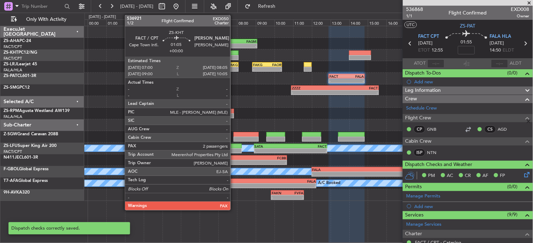
click at [234, 54] on div at bounding box center [228, 53] width 20 height 5
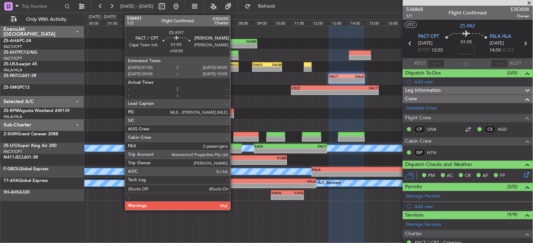
click at [234, 54] on div at bounding box center [228, 53] width 20 height 5
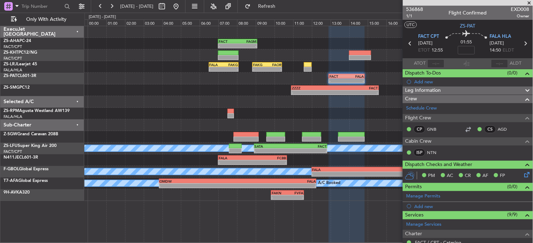
click at [528, 2] on span at bounding box center [529, 3] width 7 height 6
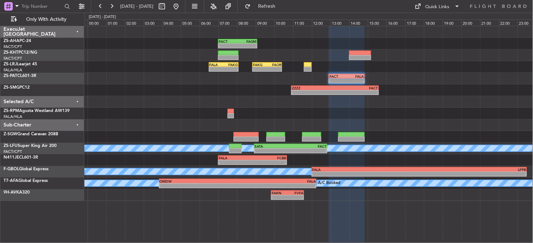
type input "0"
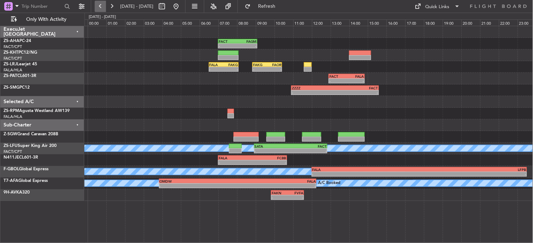
click at [101, 10] on button at bounding box center [100, 6] width 11 height 11
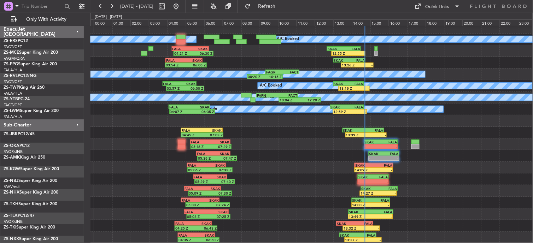
scroll to position [4, 0]
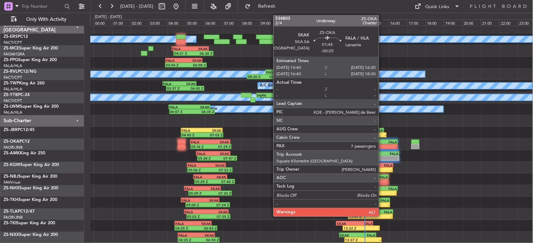
click at [382, 143] on div "FALA" at bounding box center [389, 142] width 16 height 4
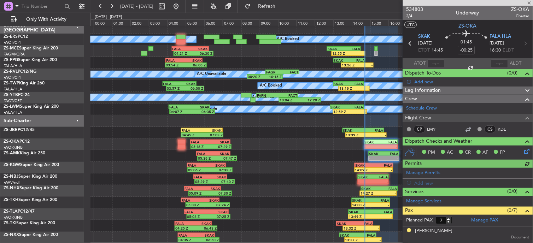
click at [437, 58] on section "ATOT ALDT" at bounding box center [468, 63] width 130 height 11
click at [440, 64] on input "text" at bounding box center [435, 63] width 17 height 8
type input "14:41"
click at [527, 4] on span at bounding box center [529, 3] width 7 height 6
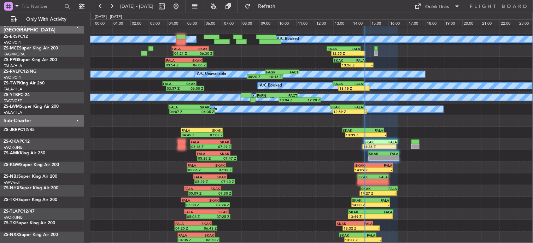
type input "0"
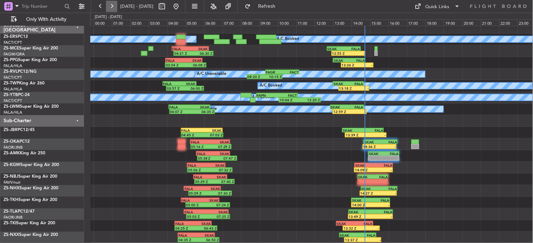
click at [110, 6] on button at bounding box center [111, 6] width 11 height 11
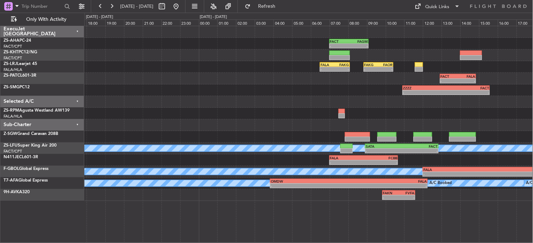
scroll to position [0, 0]
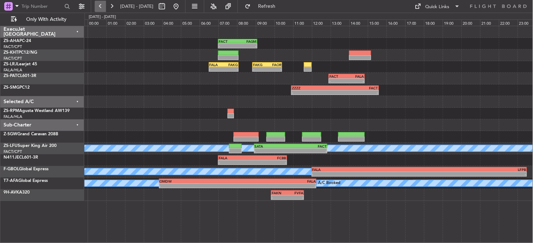
click at [99, 8] on button at bounding box center [100, 6] width 11 height 11
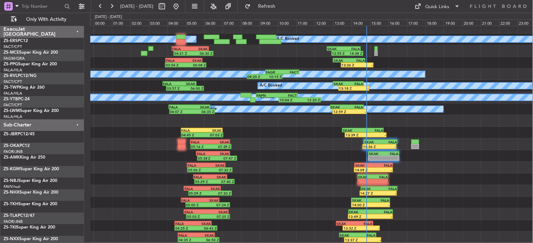
scroll to position [4, 0]
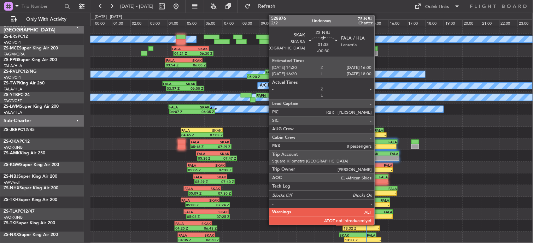
click at [378, 179] on div "- -" at bounding box center [372, 181] width 31 height 5
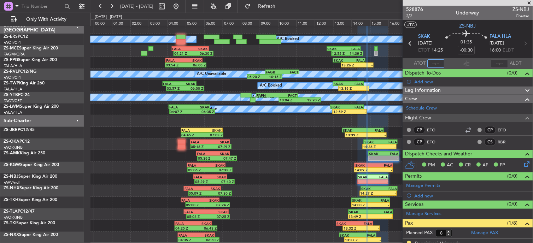
click at [437, 62] on input "text" at bounding box center [435, 63] width 17 height 8
type input "14:44"
click at [528, 3] on span at bounding box center [529, 3] width 7 height 6
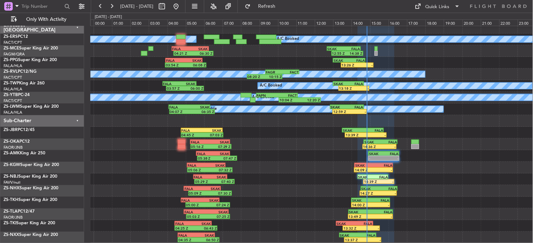
type input "0"
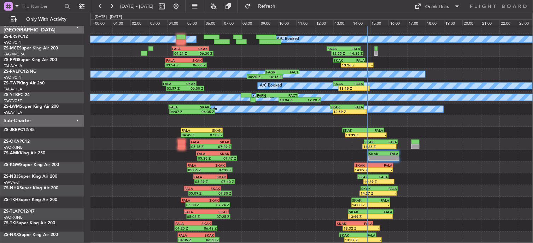
click at [368, 156] on div "05:38 Z 07:47 Z FALA 05:35 Z SKAK 07:25 Z - - SKAK 14:55 Z FALA 16:35 Z" at bounding box center [311, 156] width 442 height 12
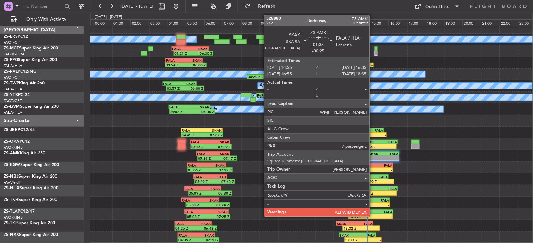
click at [373, 156] on div "-" at bounding box center [376, 158] width 15 height 4
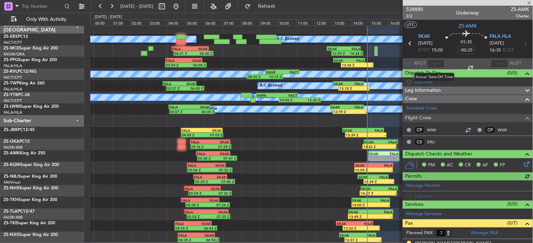
click at [430, 64] on div at bounding box center [435, 63] width 17 height 8
click at [428, 61] on input "text" at bounding box center [435, 63] width 17 height 8
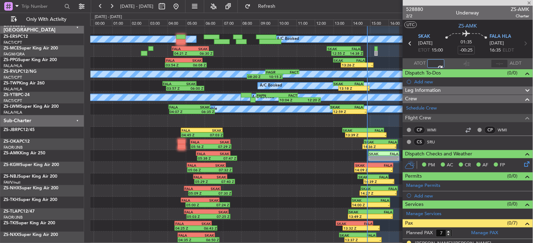
type input "14:46"
drag, startPoint x: 530, startPoint y: 0, endPoint x: 435, endPoint y: 72, distance: 119.5
click at [531, 0] on span at bounding box center [529, 3] width 7 height 6
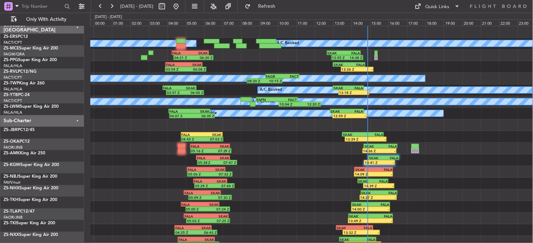
scroll to position [0, 0]
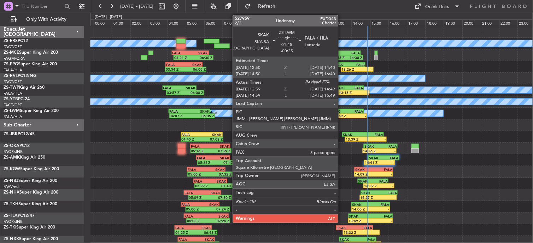
click at [342, 115] on div "12:59 Z" at bounding box center [341, 116] width 16 height 4
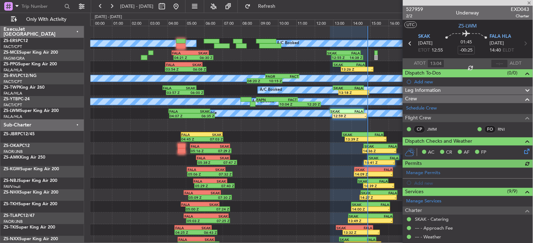
click at [498, 64] on div at bounding box center [499, 63] width 17 height 8
click at [492, 62] on input "text" at bounding box center [499, 63] width 17 height 8
type input "14:51"
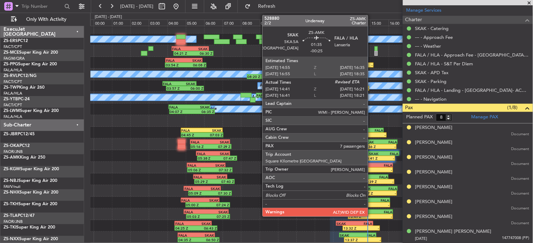
scroll to position [4, 0]
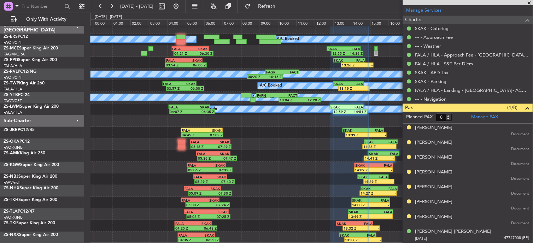
click at [528, 0] on span at bounding box center [529, 3] width 7 height 6
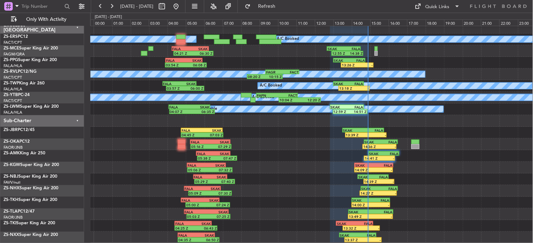
type input "0"
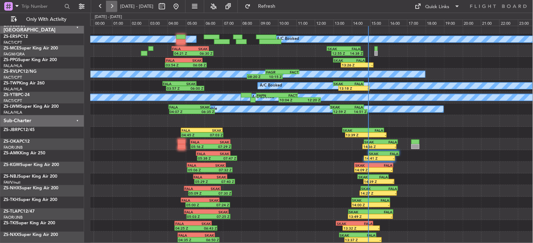
click at [114, 10] on button at bounding box center [111, 6] width 11 height 11
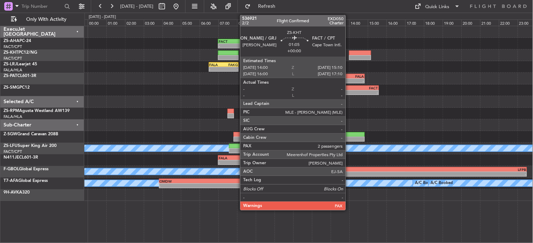
click at [349, 55] on div at bounding box center [360, 57] width 22 height 5
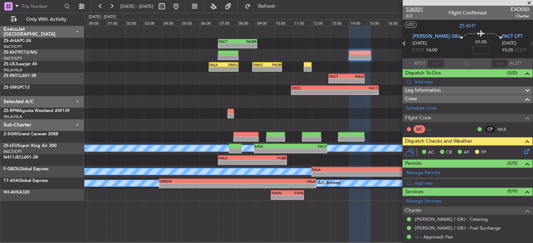
click at [416, 8] on span "536921" at bounding box center [414, 9] width 17 height 7
click at [101, 8] on button at bounding box center [100, 6] width 11 height 11
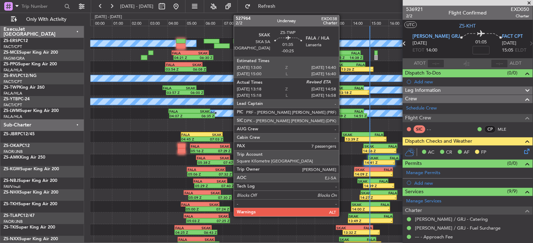
click at [360, 92] on div "-" at bounding box center [361, 92] width 15 height 4
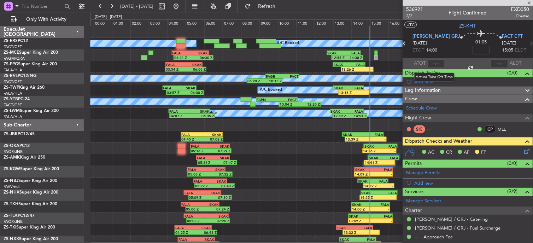
type input "-00:25"
type input "13:23"
type input "7"
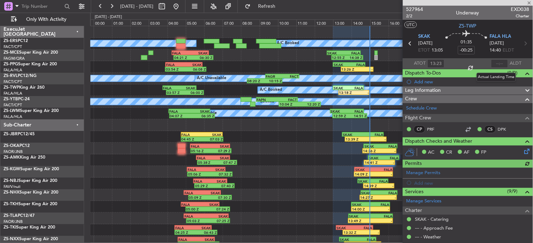
click at [498, 64] on div at bounding box center [499, 63] width 17 height 8
click at [491, 65] on input "text" at bounding box center [499, 63] width 17 height 8
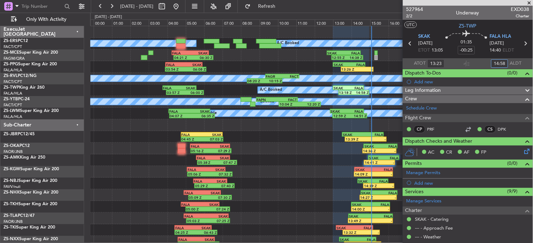
type input "14:58"
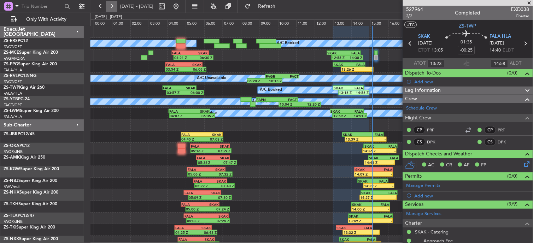
click at [109, 5] on button at bounding box center [111, 6] width 11 height 11
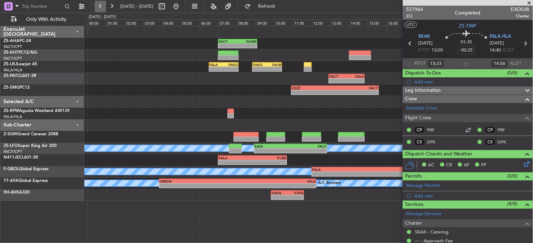
click at [100, 5] on button at bounding box center [100, 6] width 11 height 11
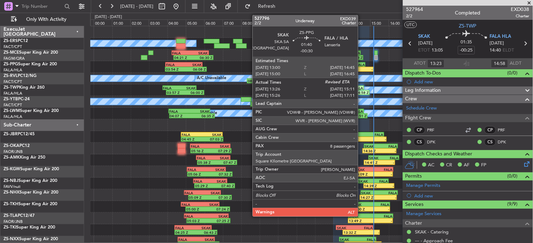
click at [361, 66] on div "FALA" at bounding box center [357, 65] width 16 height 4
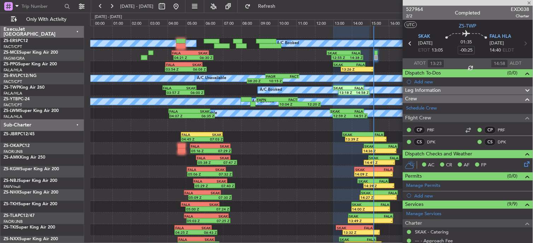
type input "-00:30"
type input "13:31"
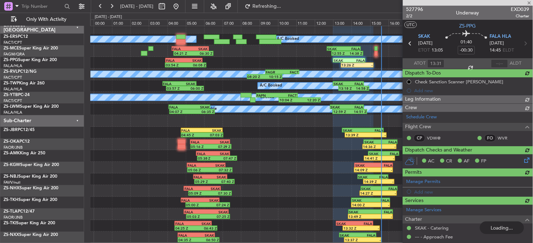
scroll to position [157, 0]
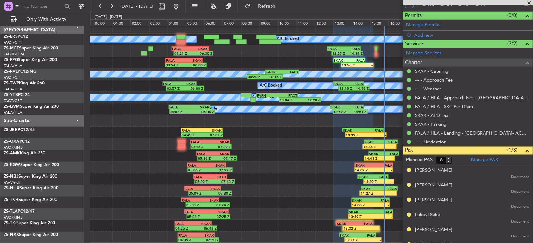
drag, startPoint x: 527, startPoint y: 2, endPoint x: 471, endPoint y: 38, distance: 66.7
click at [527, 2] on span at bounding box center [529, 3] width 7 height 6
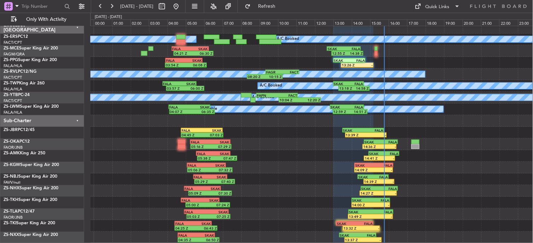
type input "0"
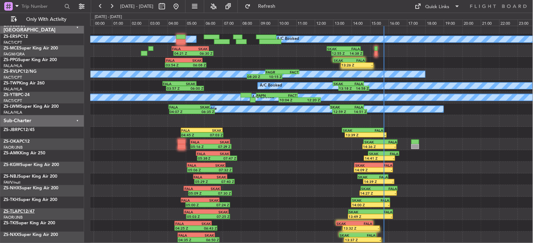
scroll to position [4, 0]
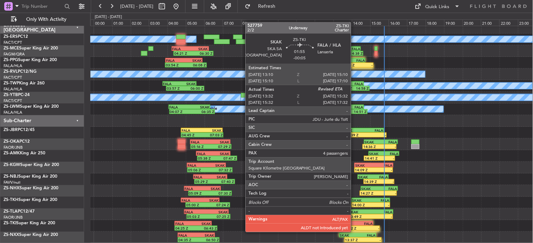
click at [355, 225] on div "15:10 Z" at bounding box center [364, 227] width 18 height 4
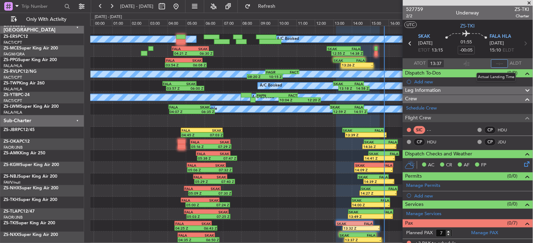
click at [493, 64] on input "text" at bounding box center [499, 63] width 17 height 8
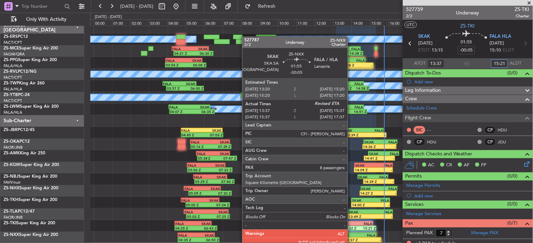
click at [351, 239] on div "13:37 Z" at bounding box center [354, 240] width 18 height 4
type input "15:21"
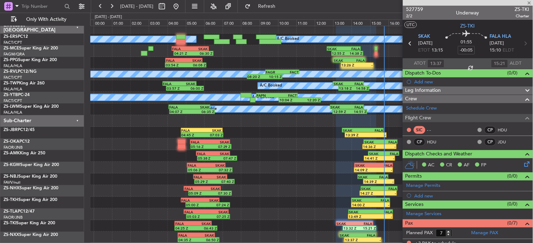
type input "13:42"
type input "8"
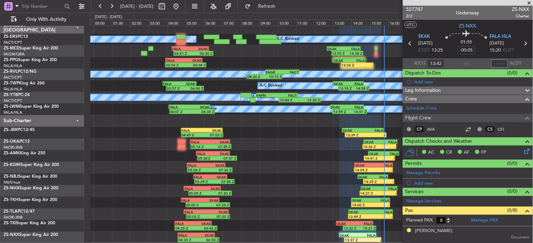
click at [496, 64] on input "text" at bounding box center [499, 63] width 17 height 8
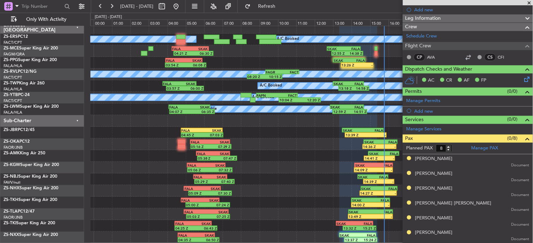
scroll to position [101, 0]
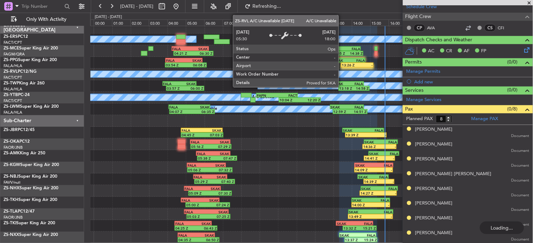
type input "15:24"
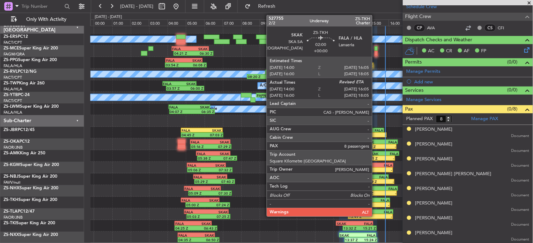
click at [375, 204] on div "-" at bounding box center [380, 205] width 19 height 4
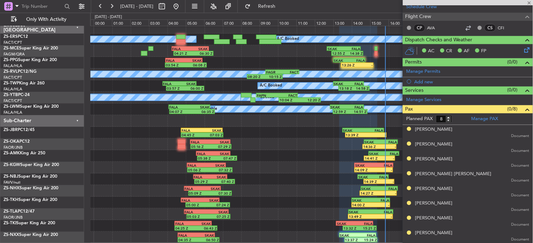
type input "14:05"
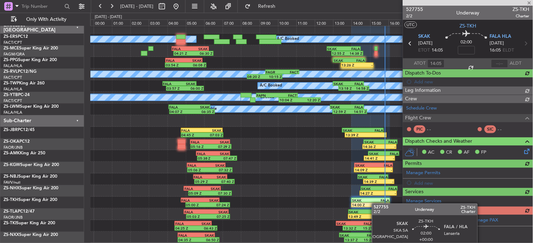
scroll to position [0, 0]
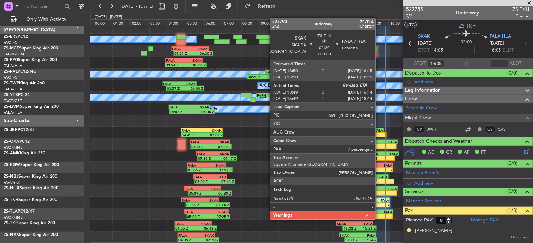
click at [379, 213] on div "FALA" at bounding box center [382, 212] width 22 height 4
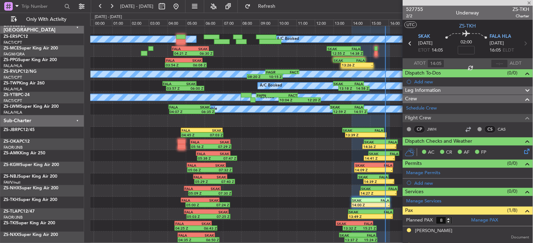
type input "13:54"
type input "7"
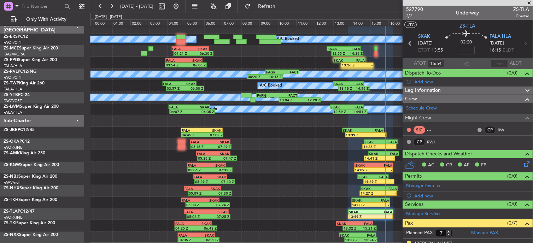
type input "13:54"
click at [495, 63] on input "text" at bounding box center [499, 63] width 17 height 8
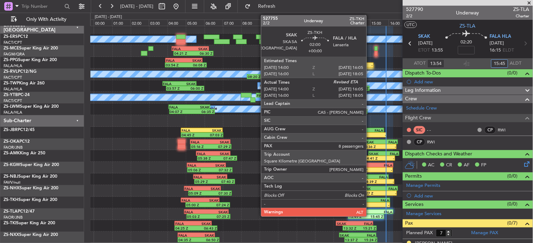
click at [370, 205] on div "14:00 Z" at bounding box center [361, 205] width 19 height 4
type input "15:45"
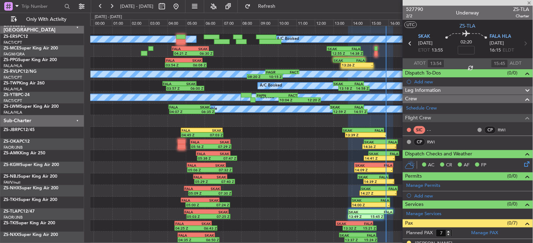
type input "14:05"
type input "8"
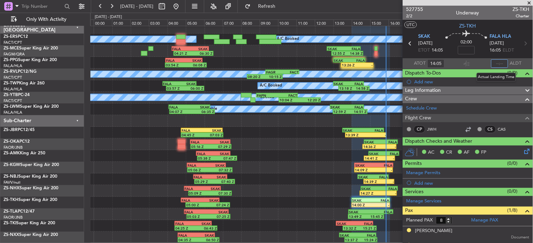
click at [496, 65] on input "text" at bounding box center [499, 63] width 17 height 8
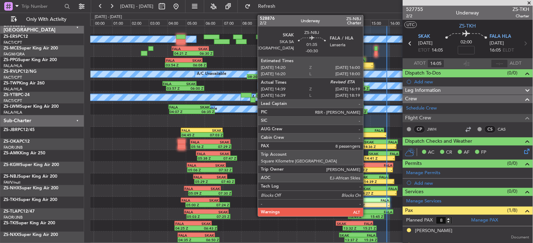
click at [367, 178] on div "SKAK" at bounding box center [365, 177] width 15 height 4
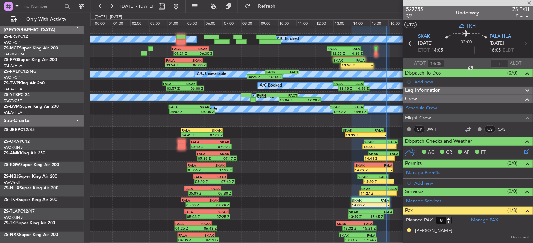
type input "-00:30"
type input "14:44"
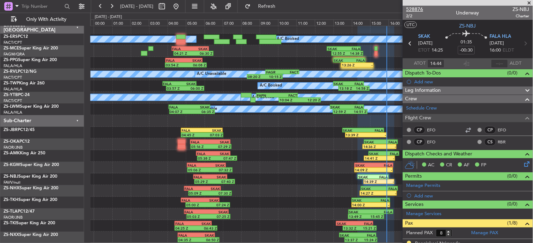
click at [416, 11] on span "528876" at bounding box center [414, 9] width 17 height 7
click at [497, 65] on input "text" at bounding box center [499, 63] width 17 height 8
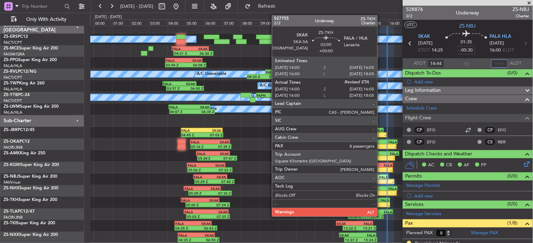
click at [381, 199] on div "FALA" at bounding box center [380, 200] width 19 height 4
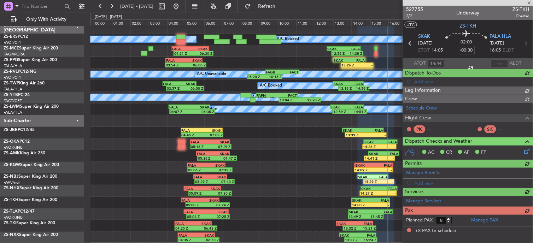
type input "14:05"
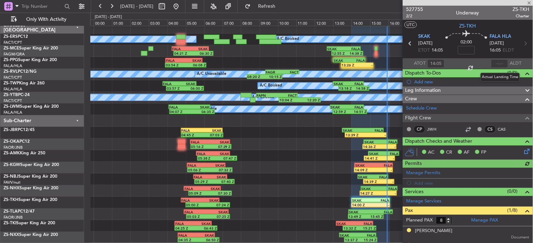
click at [495, 64] on div at bounding box center [499, 63] width 17 height 8
click at [495, 63] on div at bounding box center [499, 63] width 17 height 8
click at [497, 61] on input "text" at bounding box center [499, 63] width 17 height 8
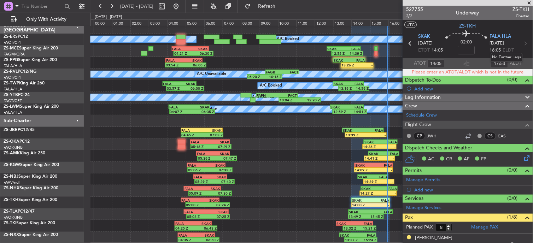
click at [495, 64] on mat-tooltip-component "No Further Legs" at bounding box center [507, 57] width 42 height 19
click at [493, 64] on mat-tooltip-component "No Further Legs" at bounding box center [507, 57] width 42 height 19
drag, startPoint x: 493, startPoint y: 64, endPoint x: 502, endPoint y: 66, distance: 8.4
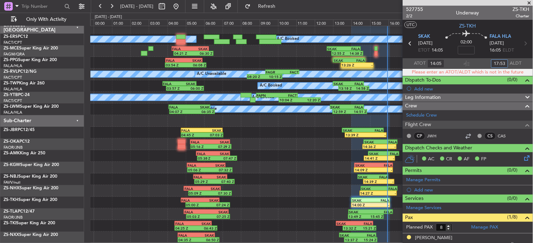
click at [502, 65] on input "17:53" at bounding box center [499, 63] width 17 height 8
click at [497, 63] on input "17:53" at bounding box center [499, 63] width 17 height 8
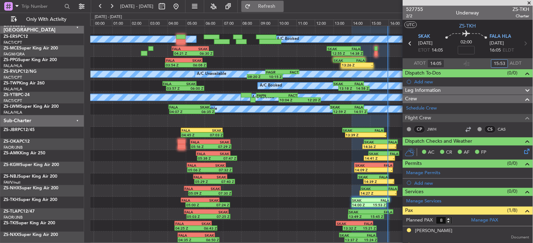
type input "15:53"
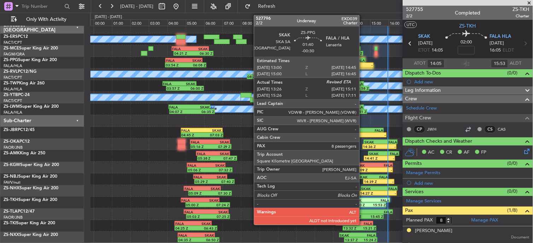
click at [363, 65] on div "-" at bounding box center [365, 65] width 16 height 4
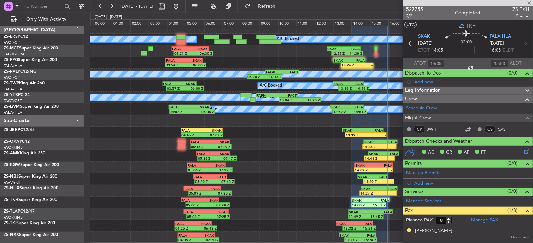
type input "-00:30"
type input "13:31"
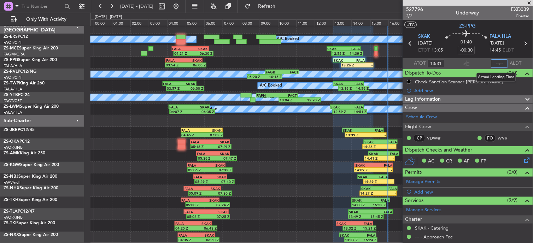
click at [491, 65] on input "text" at bounding box center [499, 63] width 17 height 8
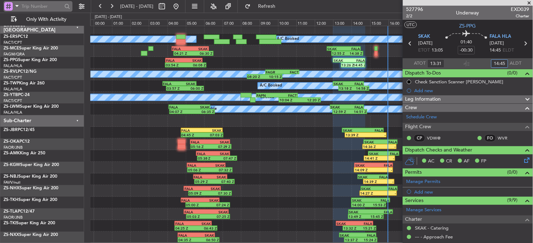
type input "14:45"
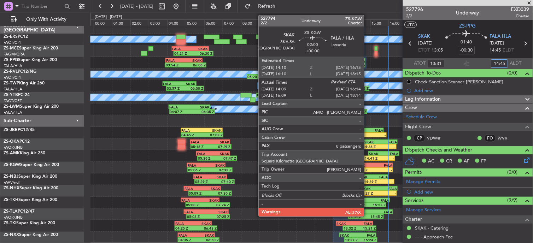
click at [368, 169] on div "14:09 Z" at bounding box center [364, 170] width 19 height 4
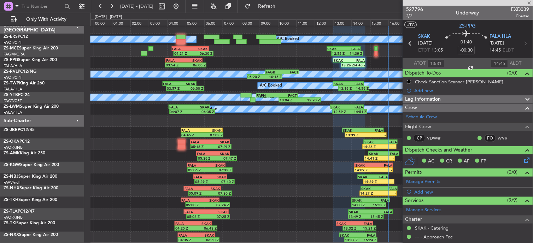
type input "14:14"
type input "10"
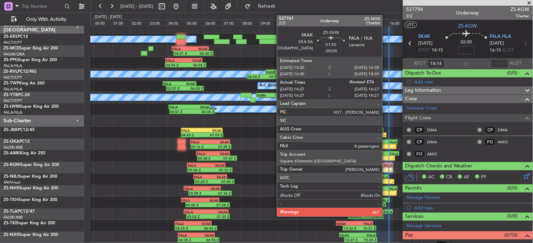
click at [386, 190] on div "SKAK 14:30 Z FALA 16:30 Z" at bounding box center [379, 188] width 37 height 5
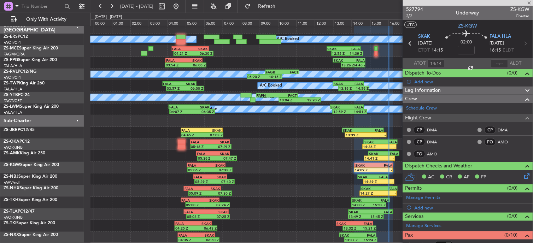
type input "-00:05"
type input "14:32"
type input "8"
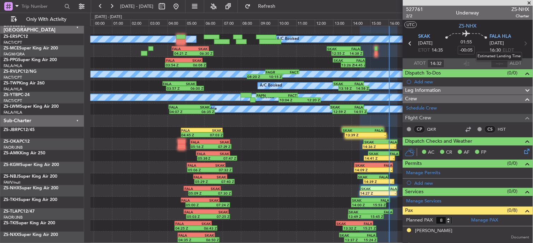
click at [495, 62] on mat-tooltip-component "Estimated Landing Time" at bounding box center [499, 56] width 56 height 19
click at [495, 65] on input "text" at bounding box center [499, 63] width 17 height 8
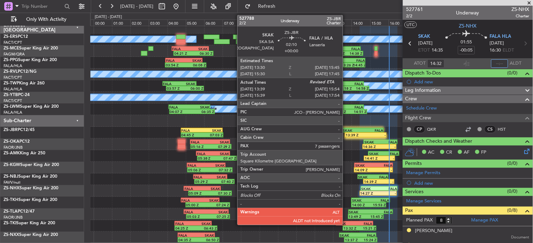
click at [346, 133] on div "13:39 Z" at bounding box center [355, 135] width 20 height 4
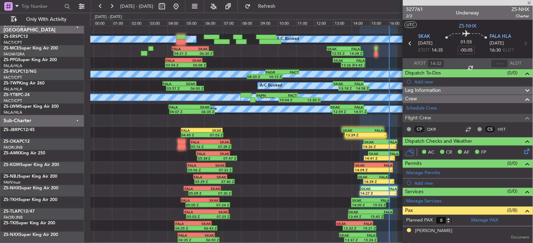
type input "13:44"
type input "7"
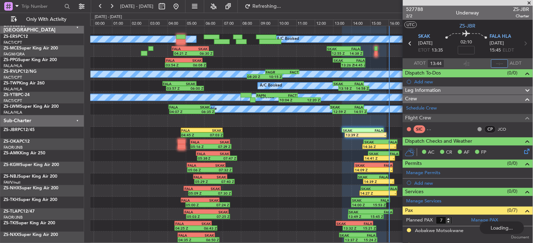
click at [497, 64] on input "text" at bounding box center [499, 63] width 17 height 8
click at [498, 61] on input "text" at bounding box center [499, 63] width 17 height 8
type input "15:28"
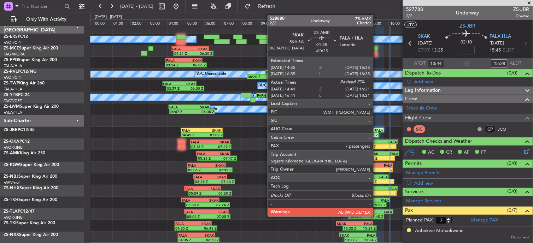
click at [377, 154] on div "SKAK" at bounding box center [376, 154] width 15 height 4
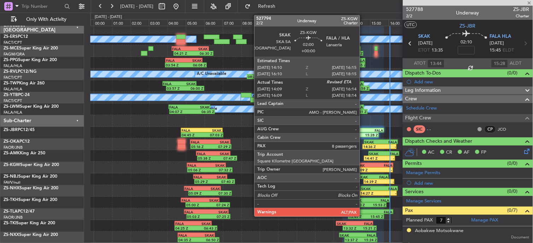
click at [363, 168] on div "14:09 Z" at bounding box center [364, 170] width 19 height 4
type input "-00:25"
type input "14:46"
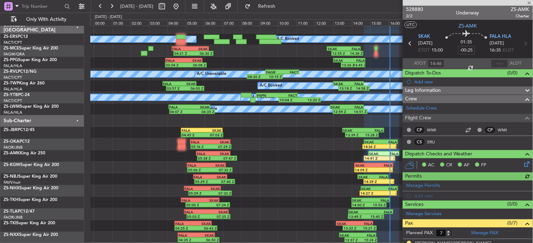
type input "14:14"
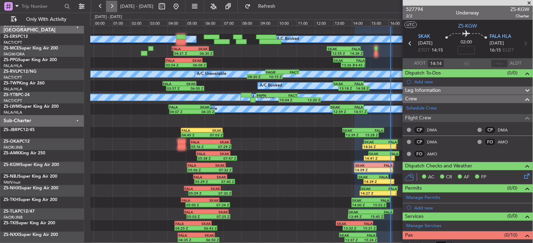
click at [114, 6] on button at bounding box center [111, 6] width 11 height 11
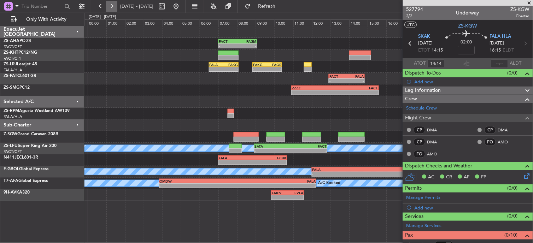
click at [107, 10] on button at bounding box center [111, 6] width 11 height 11
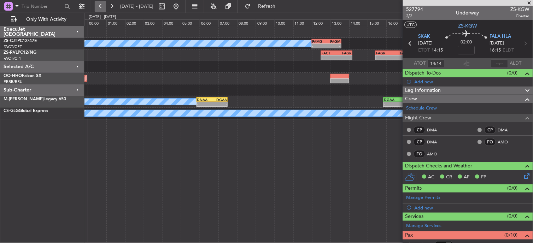
click at [100, 8] on button at bounding box center [100, 6] width 11 height 11
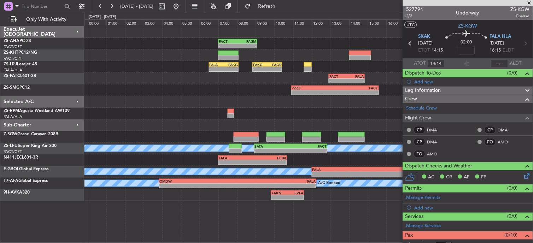
click at [530, 2] on span at bounding box center [529, 3] width 7 height 6
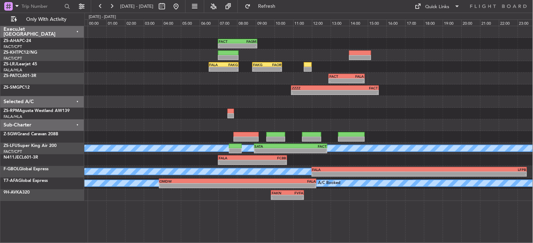
type input "0"
click at [105, 6] on button at bounding box center [100, 6] width 11 height 11
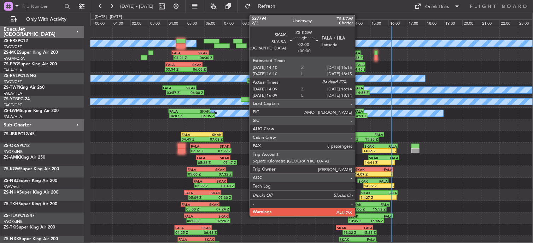
click at [359, 170] on div "SKAK" at bounding box center [364, 169] width 19 height 4
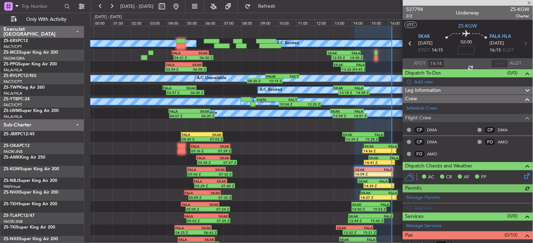
click at [498, 64] on div at bounding box center [499, 63] width 17 height 8
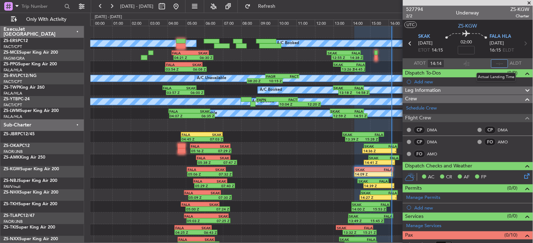
click at [498, 64] on input "text" at bounding box center [499, 63] width 17 height 8
type input "16:09"
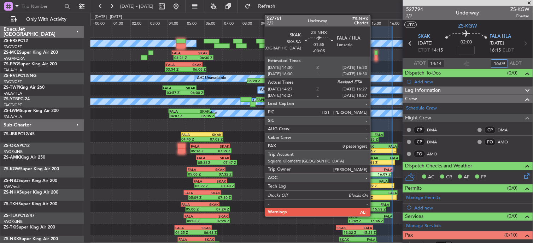
click at [374, 195] on div "14:27 Z" at bounding box center [369, 197] width 18 height 4
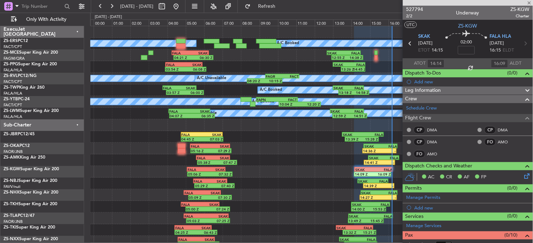
type input "-00:05"
type input "14:32"
type input "8"
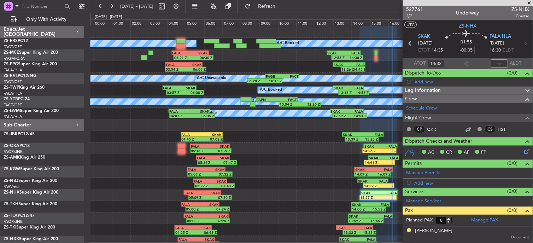
click at [496, 64] on input "text" at bounding box center [499, 63] width 17 height 8
click at [496, 63] on input "text" at bounding box center [499, 63] width 17 height 8
type input "16:12"
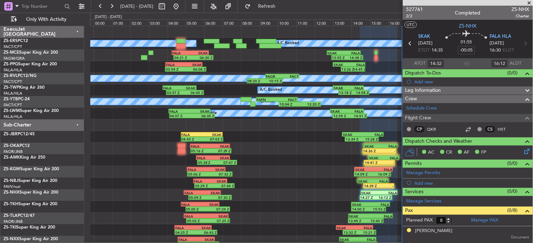
click at [530, 4] on span at bounding box center [529, 3] width 7 height 6
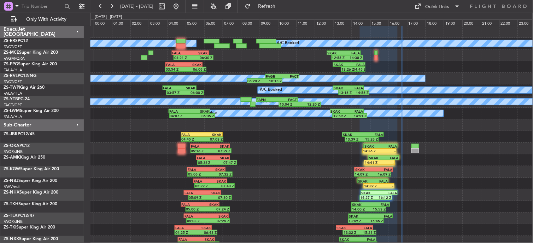
type input "0"
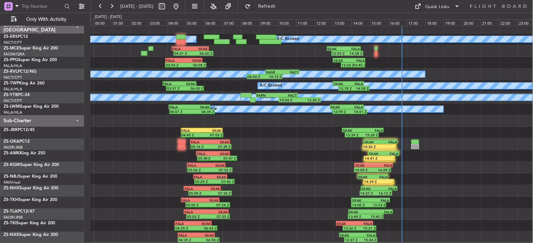
scroll to position [4, 0]
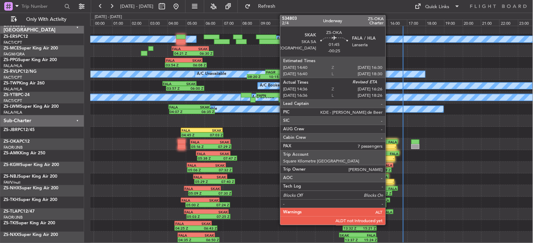
click at [389, 149] on div "14:36 Z -" at bounding box center [379, 146] width 34 height 5
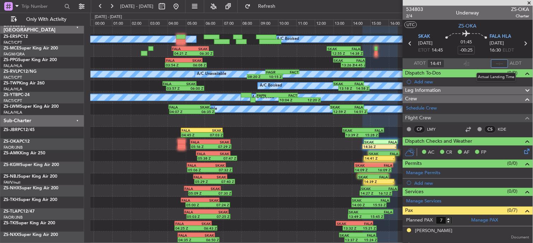
click at [499, 60] on input "text" at bounding box center [499, 63] width 17 height 8
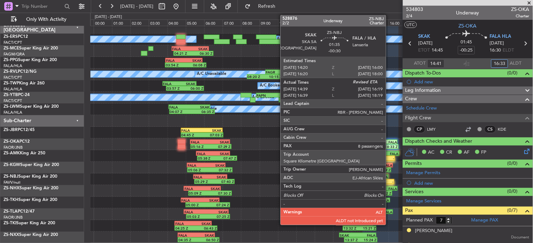
click at [389, 181] on div "-" at bounding box center [386, 181] width 15 height 4
type input "16:33"
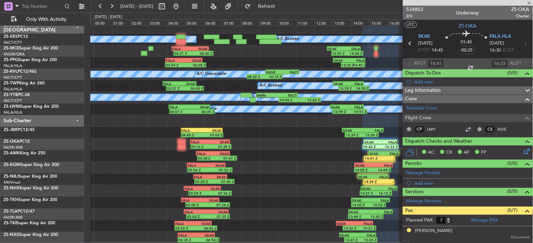
type input "-00:30"
type input "14:44"
type input "8"
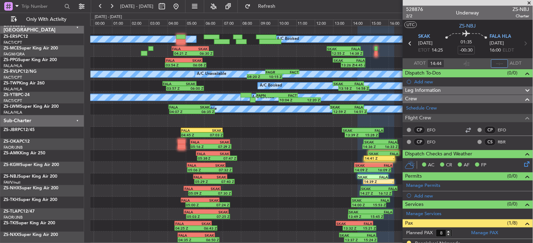
click at [492, 63] on input "text" at bounding box center [499, 63] width 17 height 8
type input "16:26"
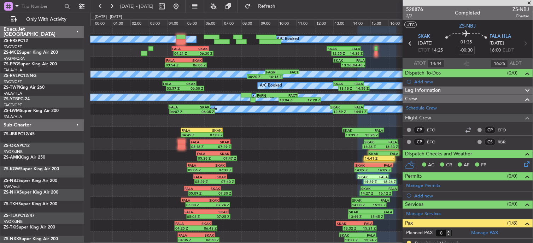
scroll to position [4, 0]
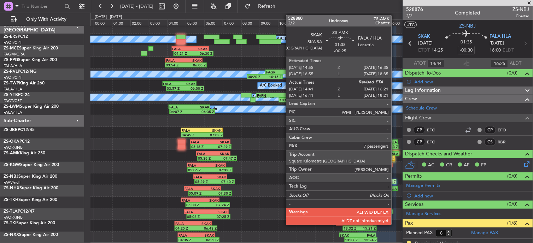
click at [396, 154] on div "FALA" at bounding box center [391, 154] width 15 height 4
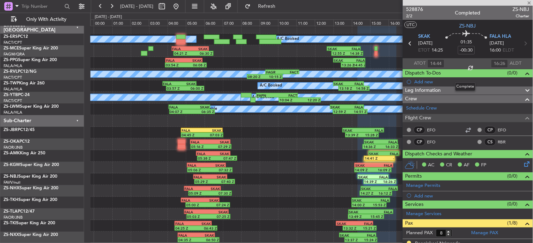
type input "-00:25"
type input "14:46"
type input "7"
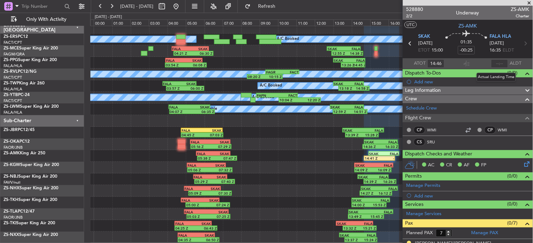
click at [498, 61] on div at bounding box center [499, 63] width 17 height 8
type input "14:46"
click at [495, 62] on input "text" at bounding box center [499, 63] width 17 height 8
type input "16:35"
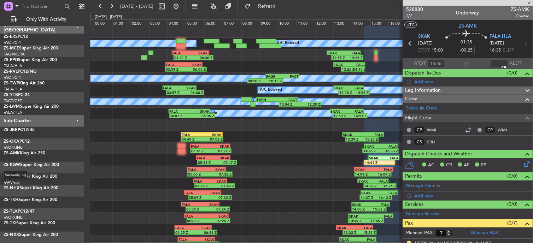
scroll to position [0, 0]
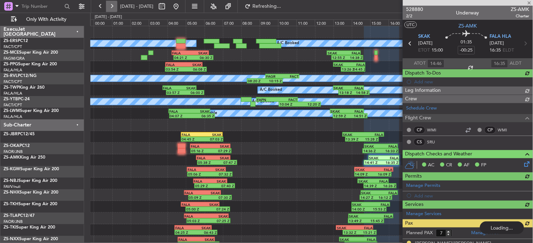
click at [110, 6] on button at bounding box center [111, 6] width 11 height 11
